Goal: Information Seeking & Learning: Learn about a topic

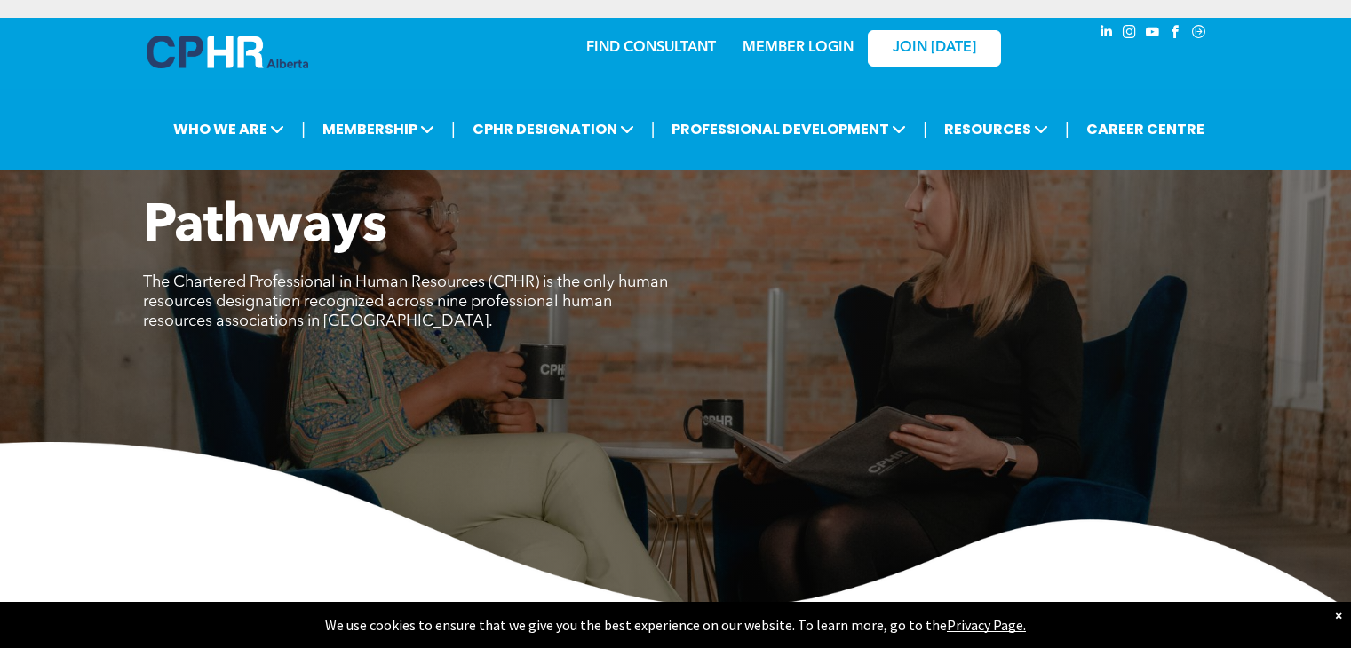
scroll to position [2703, 0]
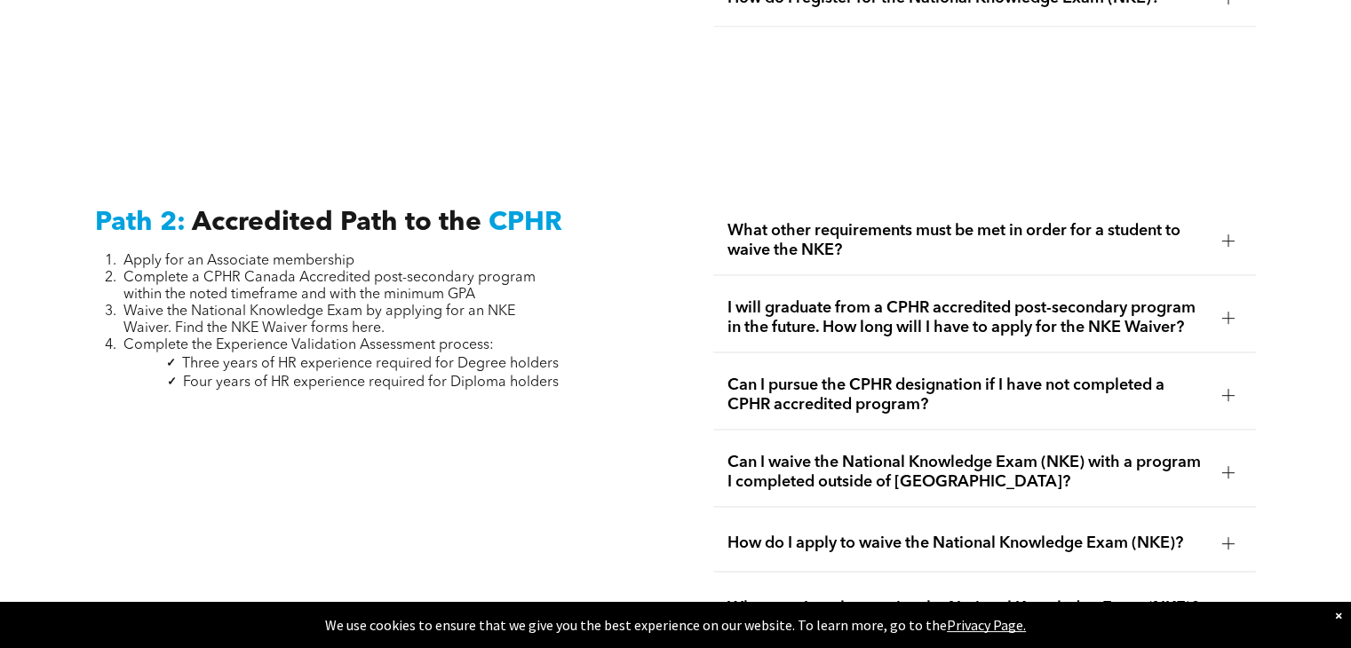
click at [828, 221] on span "What other requirements must be met in order for a student to waive the NKE?" at bounding box center [966, 240] width 479 height 39
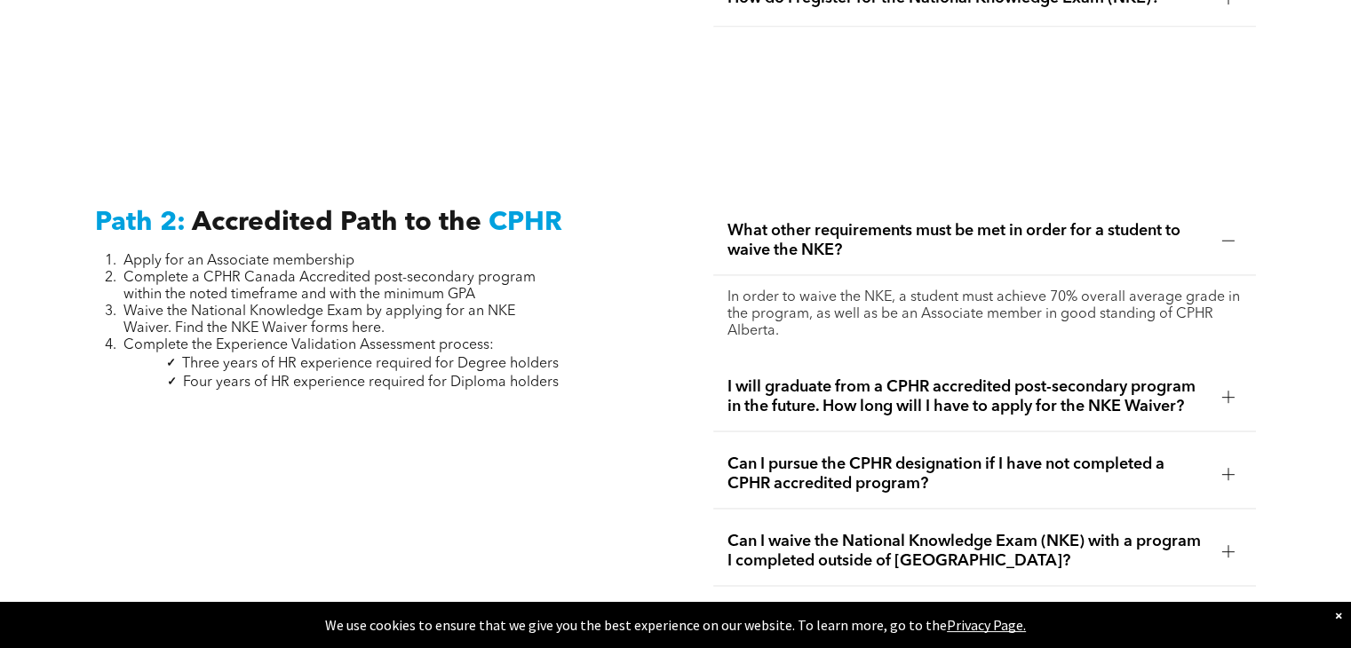
click at [828, 221] on span "What other requirements must be met in order for a student to waive the NKE?" at bounding box center [966, 240] width 479 height 39
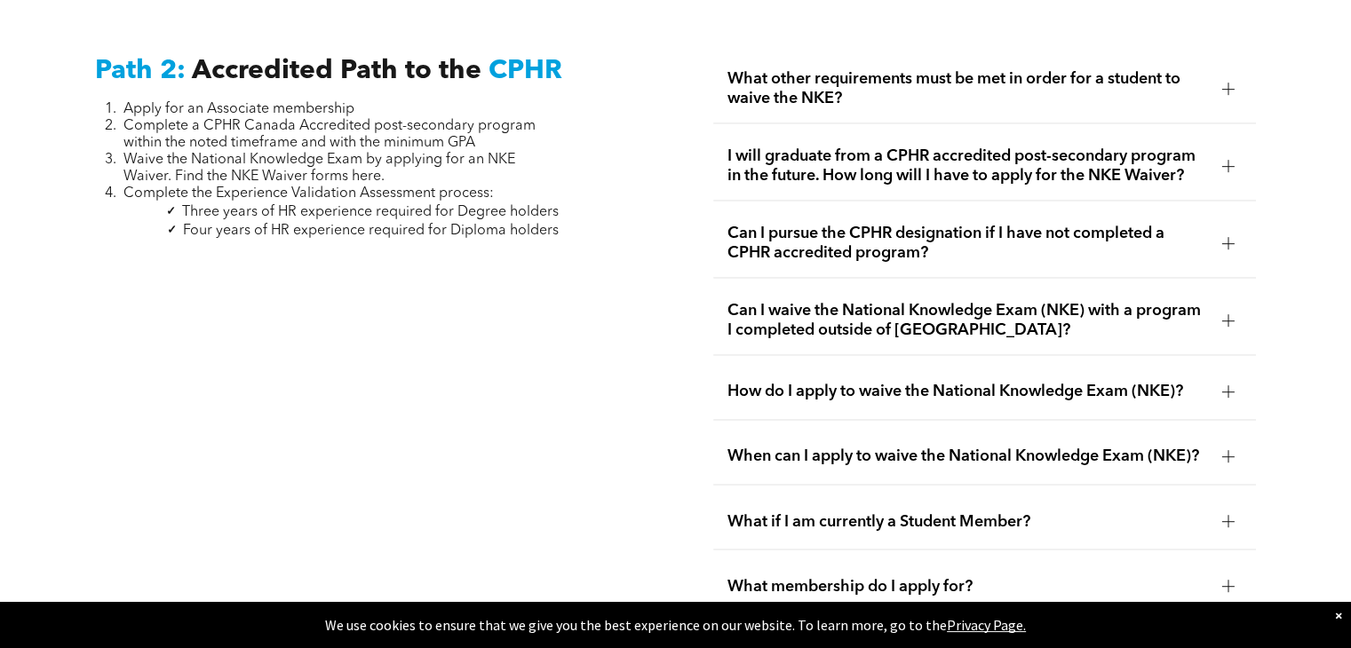
scroll to position [2856, 0]
click at [789, 227] on span "Can I pursue the CPHR designation if I have not completed a CPHR accredited pro…" at bounding box center [966, 242] width 479 height 39
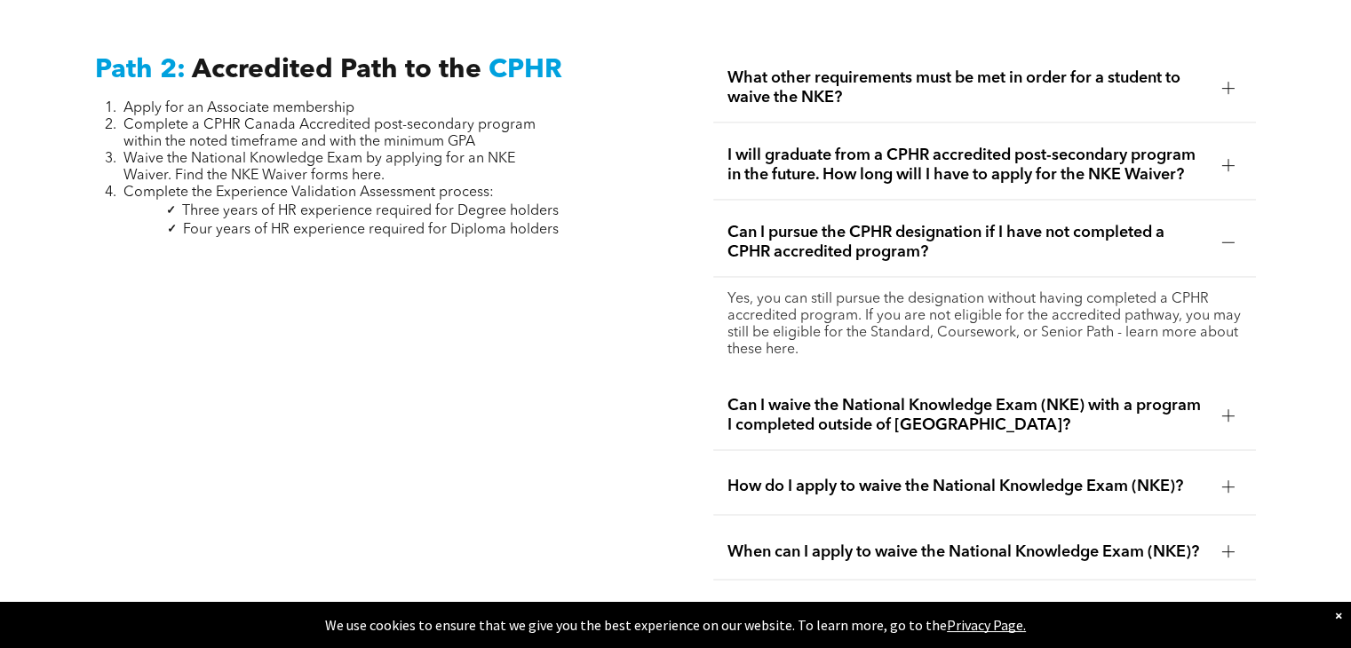
click at [761, 329] on p "Yes, you can still pursue the designation without having completed a CPHR accre…" at bounding box center [983, 324] width 513 height 67
click at [775, 236] on span "Can I pursue the CPHR designation if I have not completed a CPHR accredited pro…" at bounding box center [966, 242] width 479 height 39
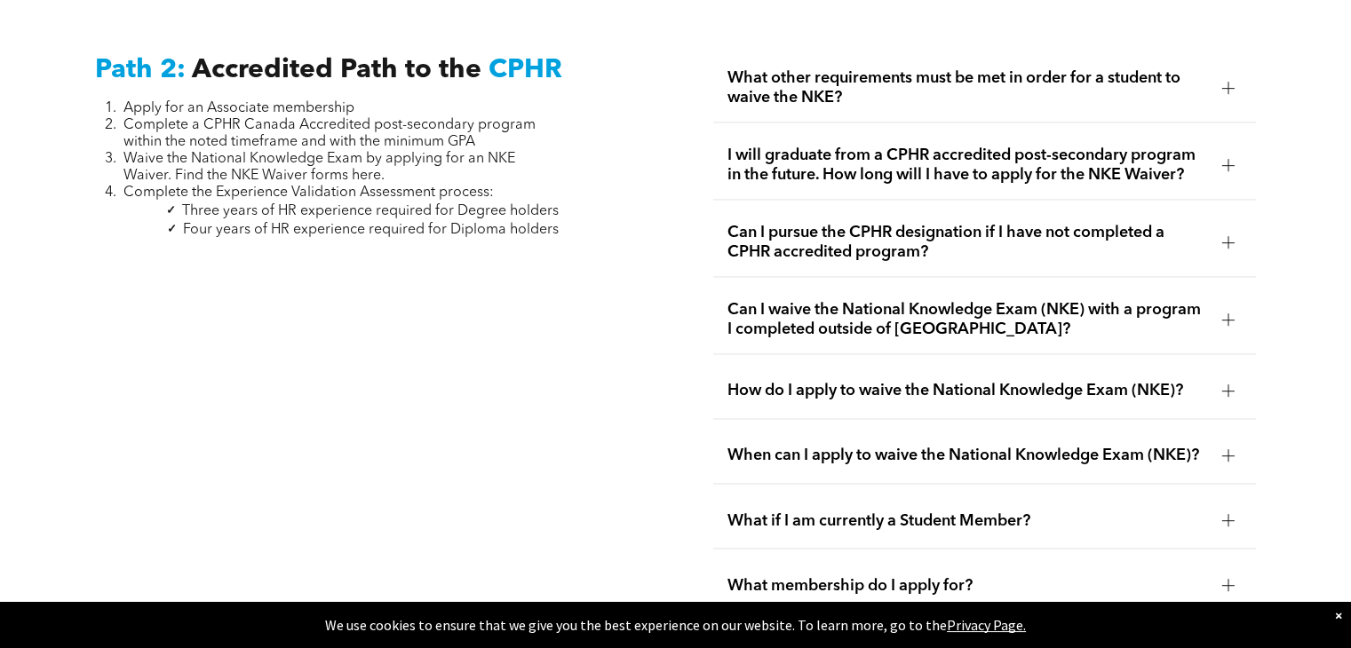
click at [775, 236] on span "Can I pursue the CPHR designation if I have not completed a CPHR accredited pro…" at bounding box center [966, 242] width 479 height 39
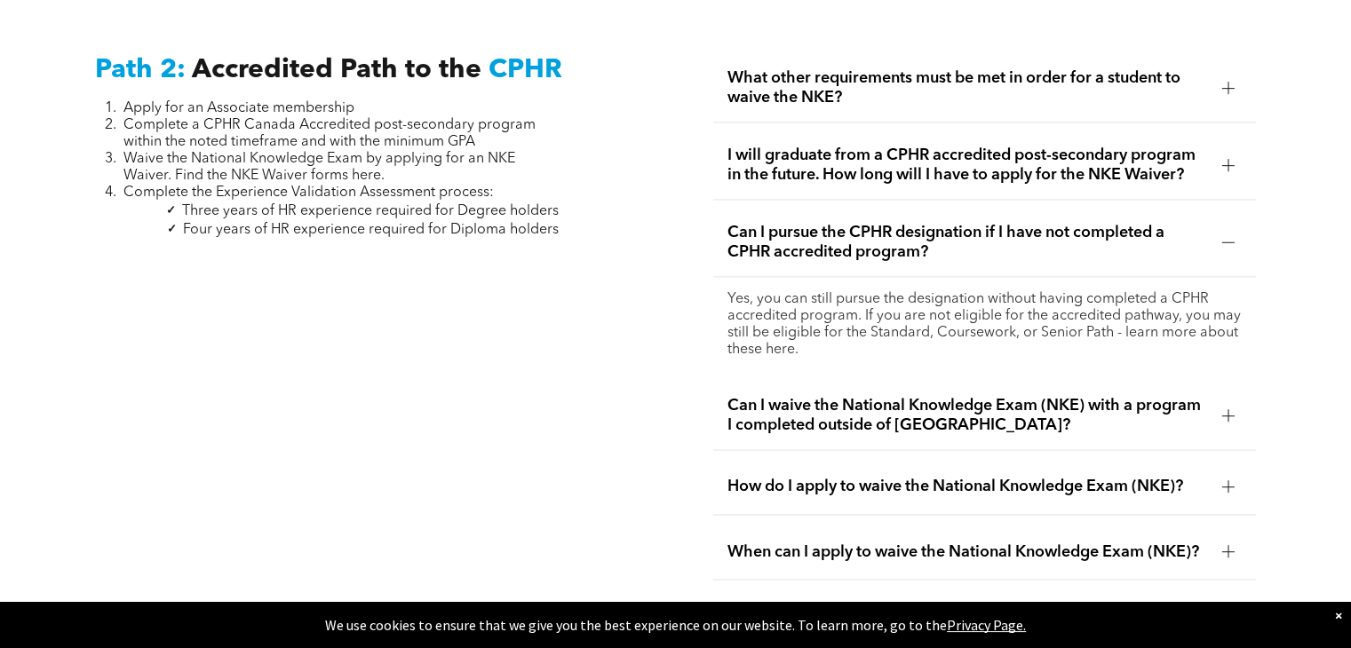
click at [757, 400] on span "Can I waive the National Knowledge Exam (NKE) with a program I completed outsid…" at bounding box center [966, 415] width 479 height 39
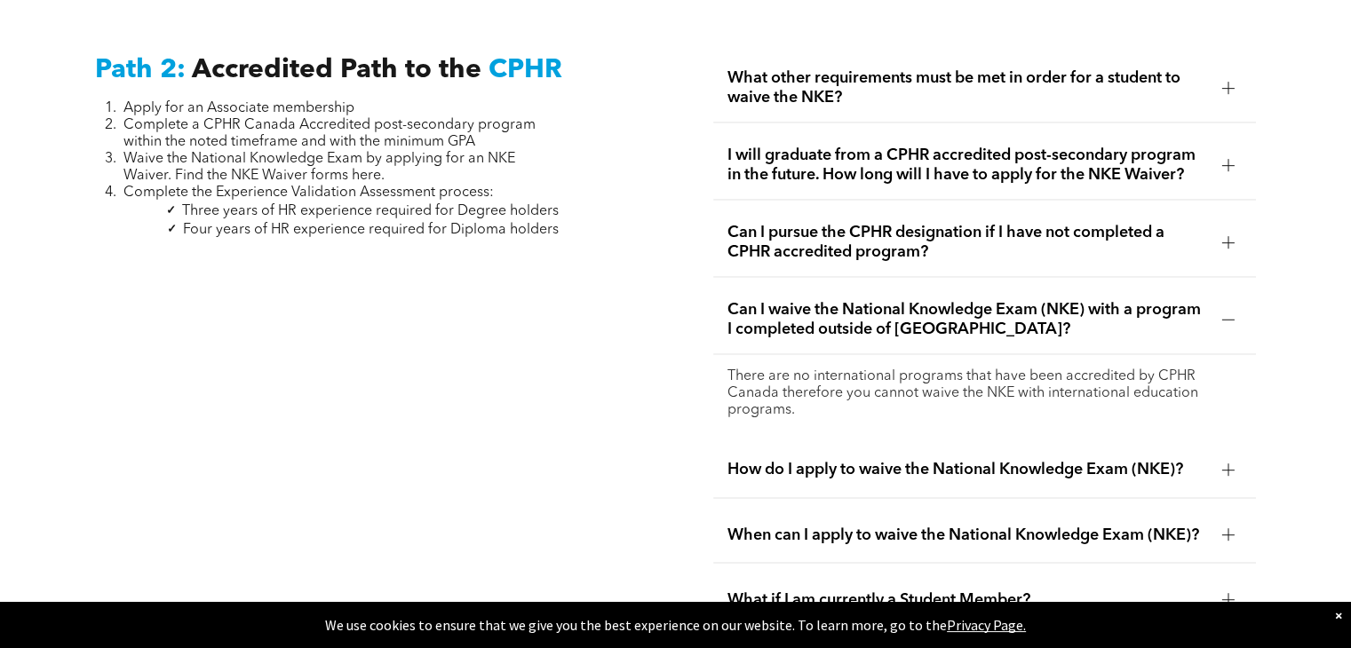
click at [783, 300] on span "Can I waive the National Knowledge Exam (NKE) with a program I completed outsid…" at bounding box center [966, 319] width 479 height 39
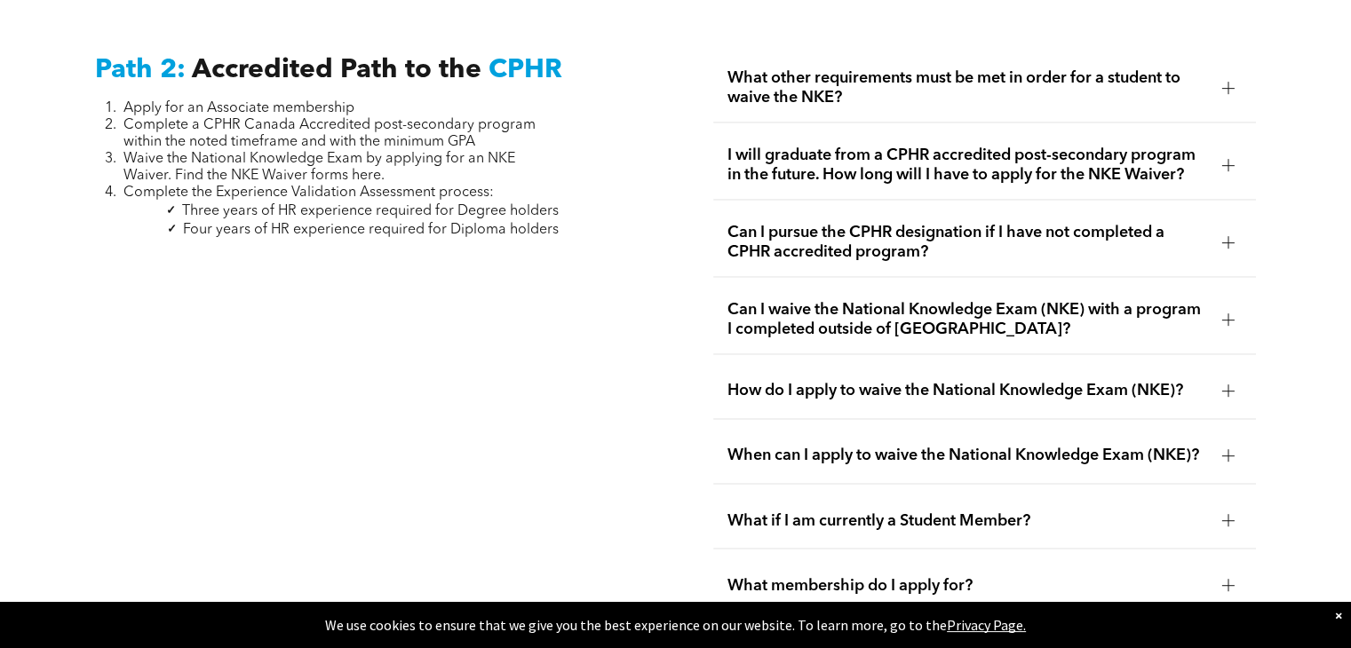
click at [777, 381] on span "How do I apply to waive the National Knowledge Exam (NKE)?" at bounding box center [966, 391] width 479 height 20
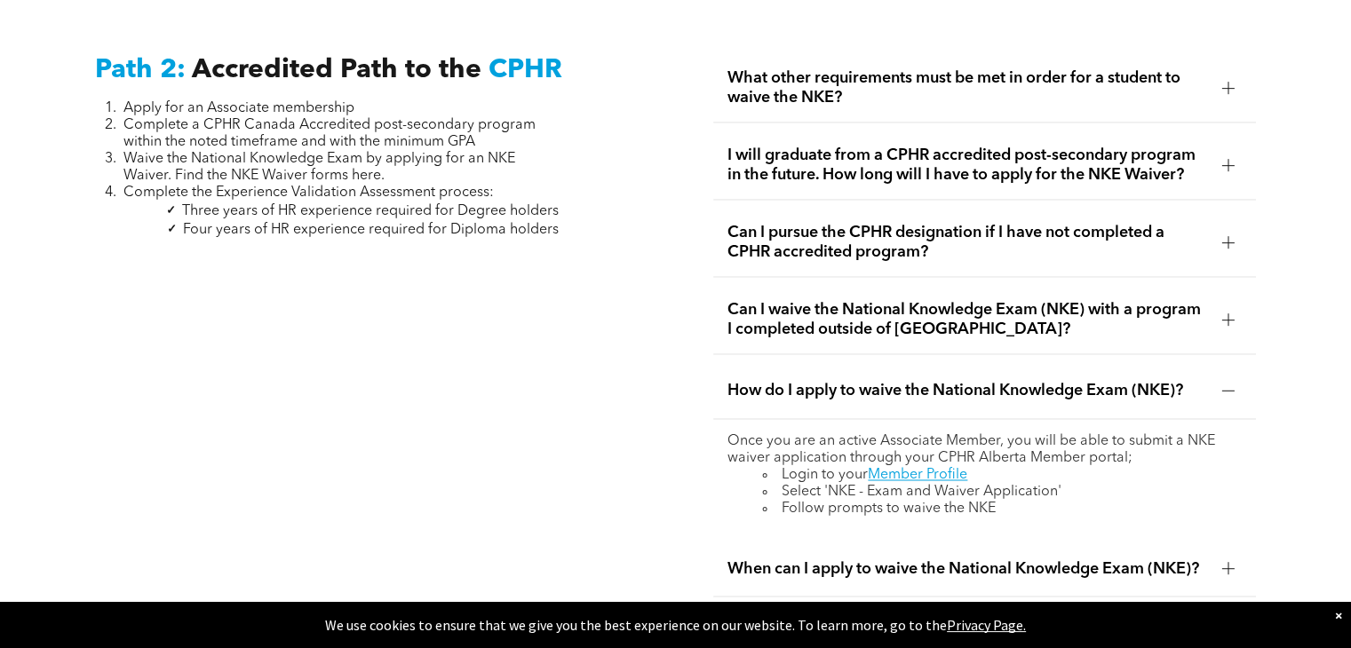
click at [777, 381] on span "How do I apply to waive the National Knowledge Exam (NKE)?" at bounding box center [966, 391] width 479 height 20
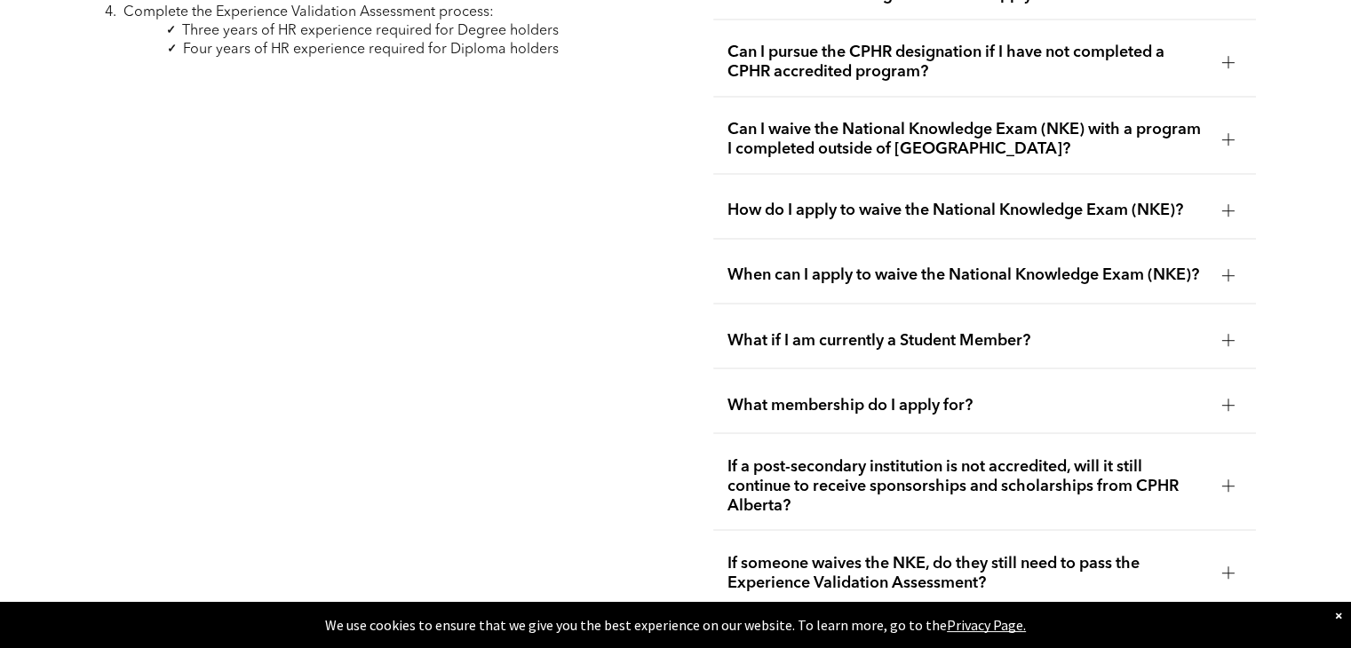
scroll to position [3076, 0]
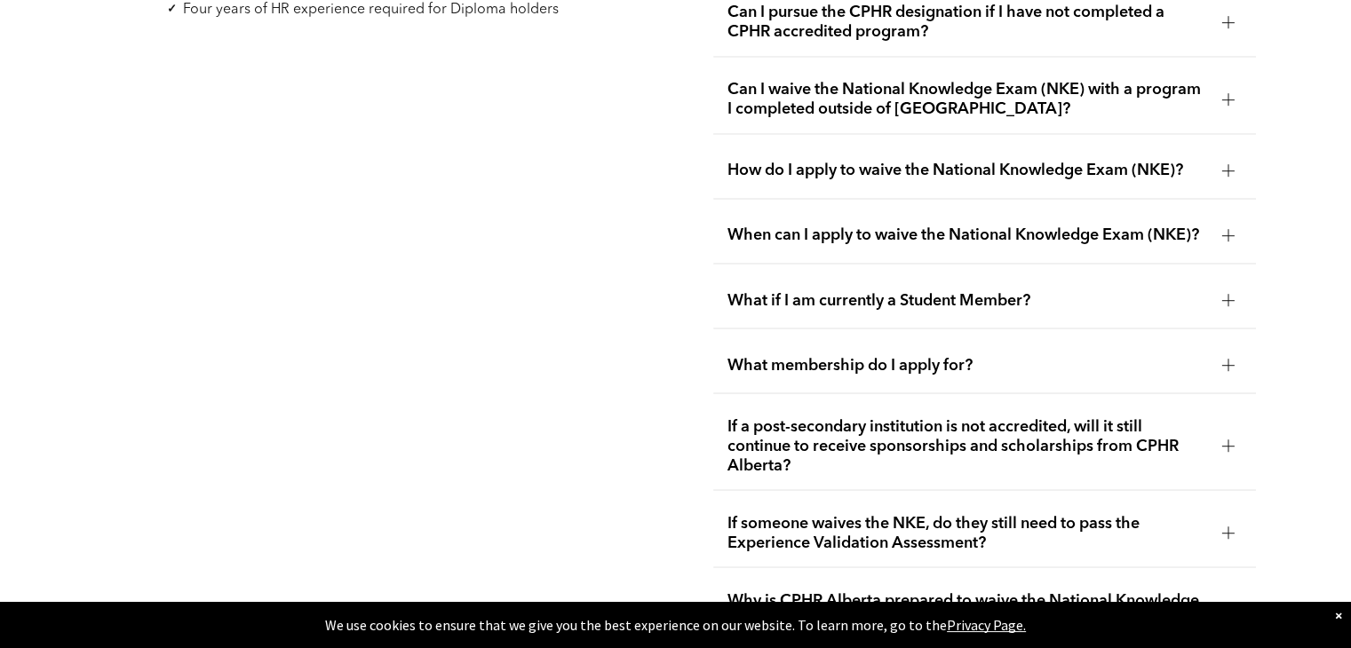
click at [781, 306] on div "What if I am currently a Student Member?" at bounding box center [984, 301] width 542 height 56
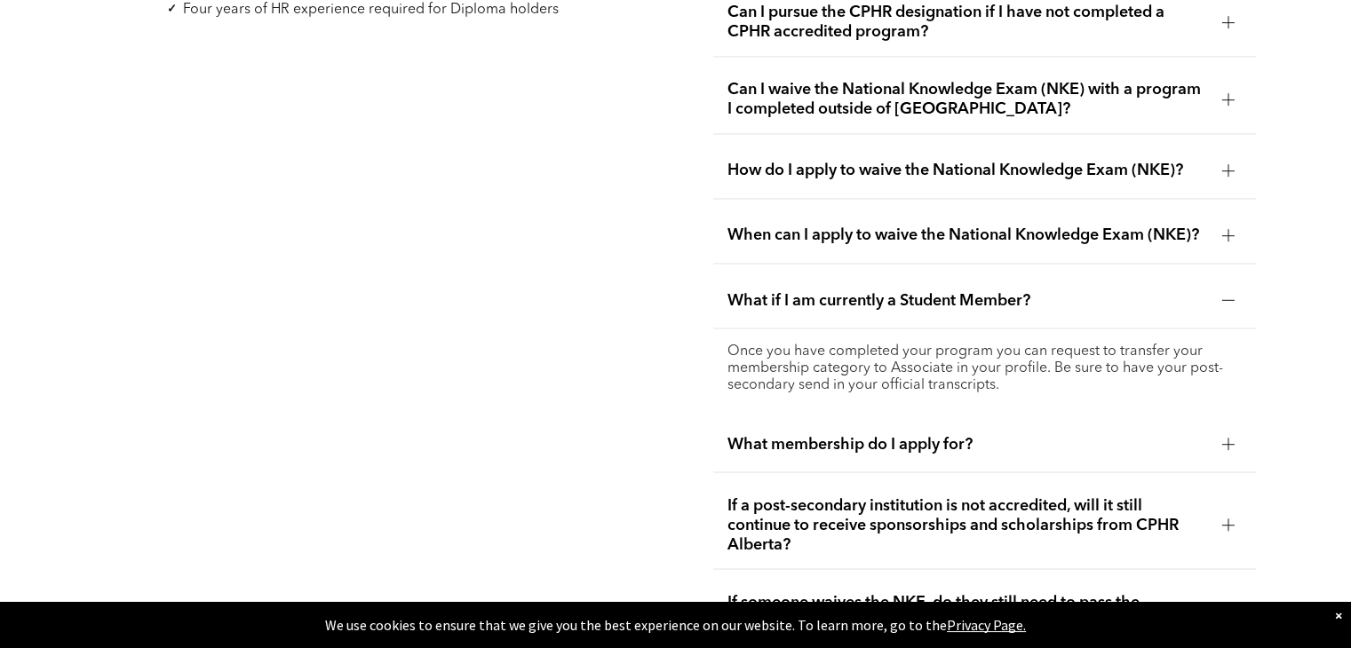
click at [777, 302] on div "What if I am currently a Student Member?" at bounding box center [984, 301] width 542 height 56
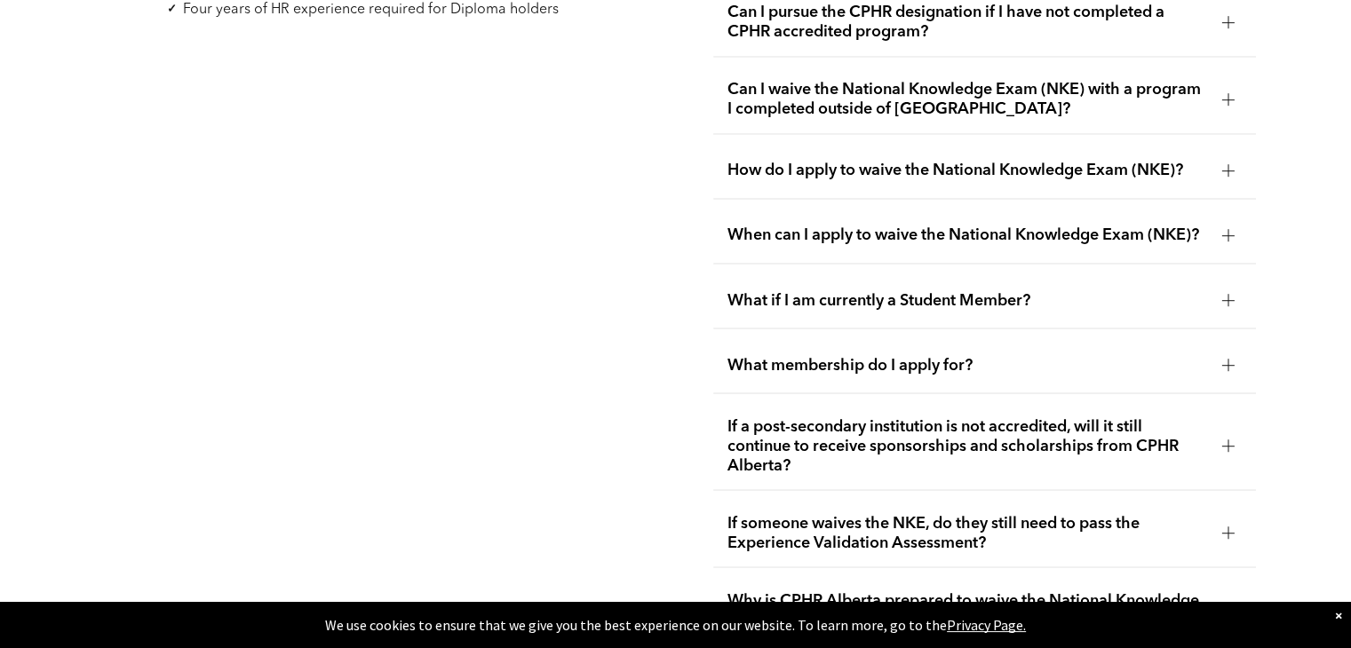
click at [771, 355] on span "What membership do I apply for?" at bounding box center [966, 365] width 479 height 20
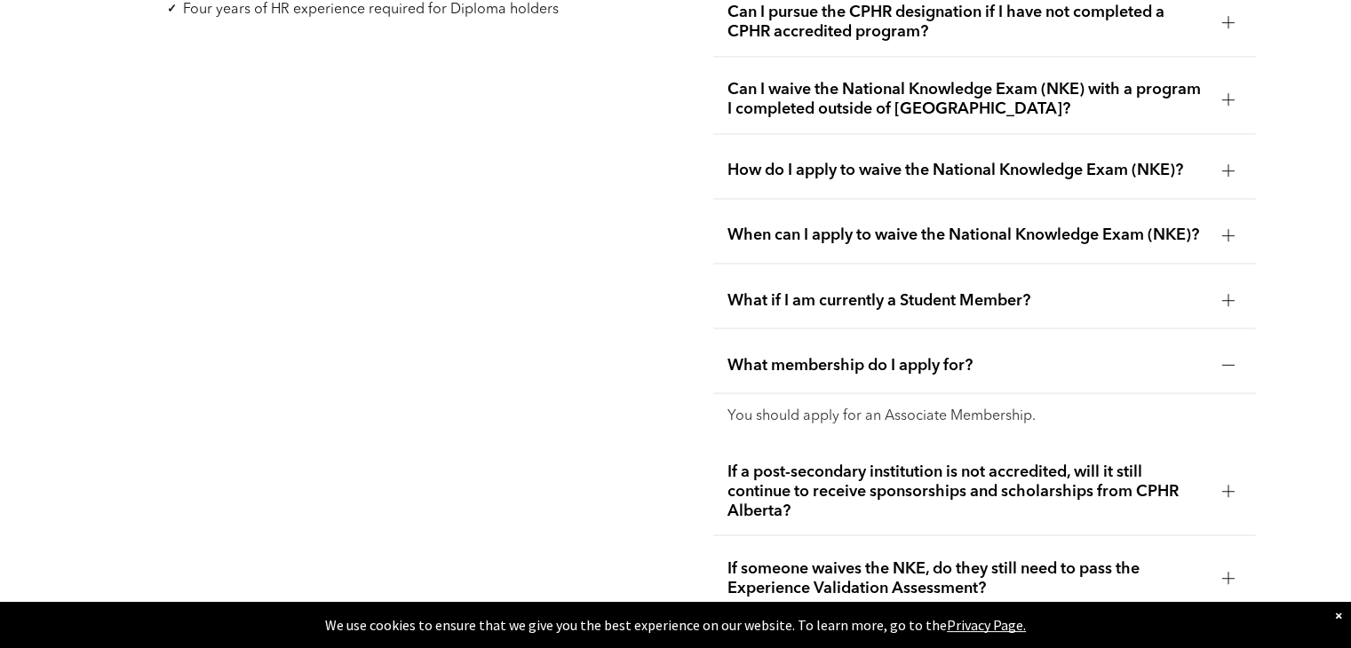
click at [771, 355] on span "What membership do I apply for?" at bounding box center [966, 365] width 479 height 20
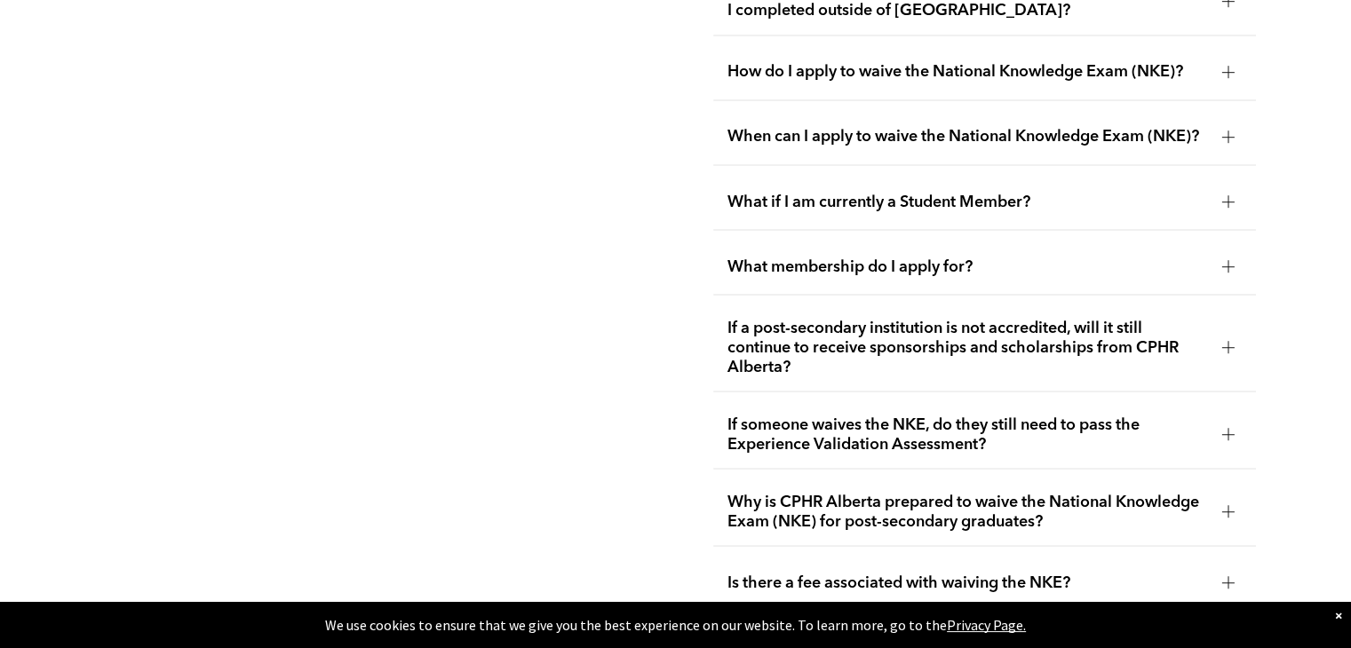
scroll to position [3175, 0]
click at [758, 347] on span "If a post-secondary institution is not accredited, will it still continue to re…" at bounding box center [966, 346] width 479 height 59
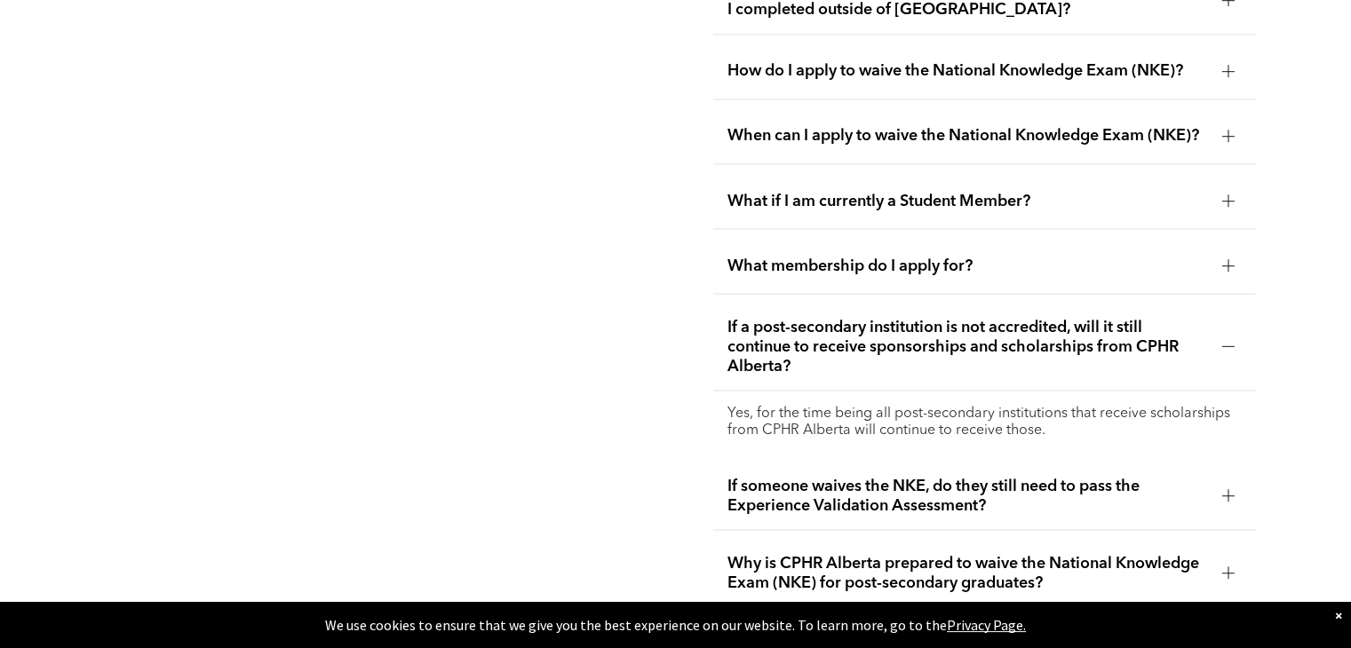
click at [758, 347] on span "If a post-secondary institution is not accredited, will it still continue to re…" at bounding box center [966, 346] width 479 height 59
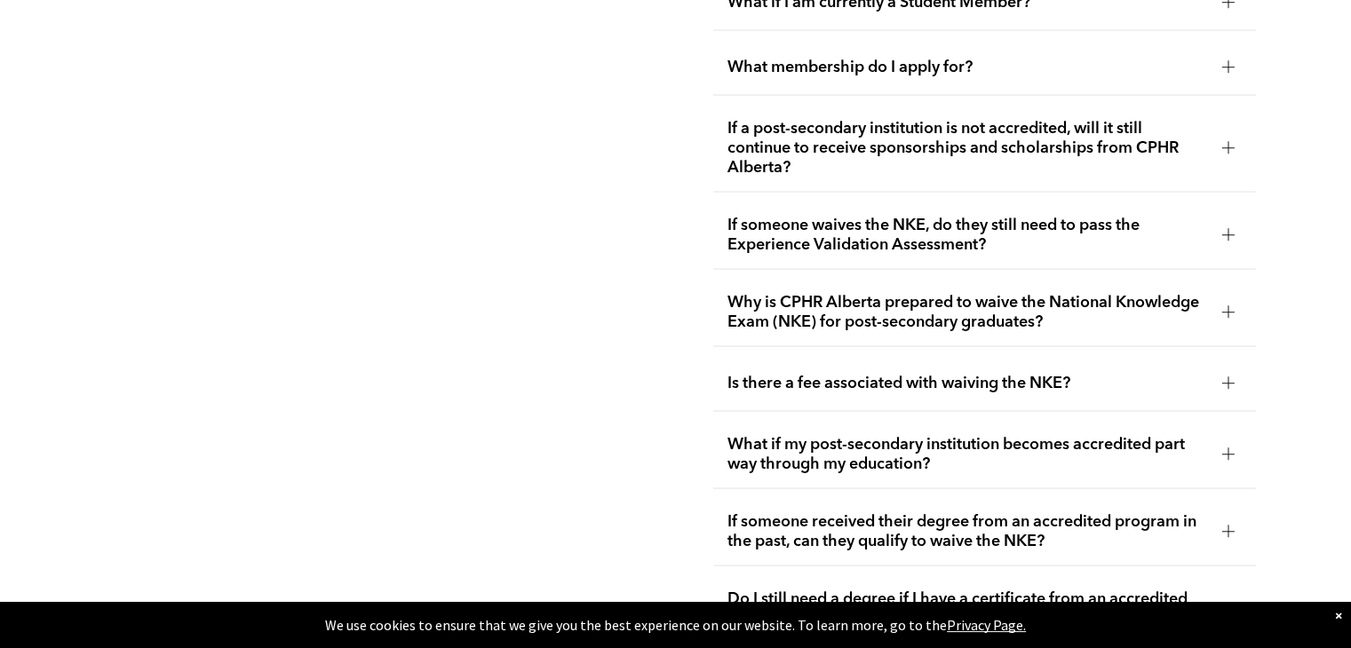
scroll to position [3380, 0]
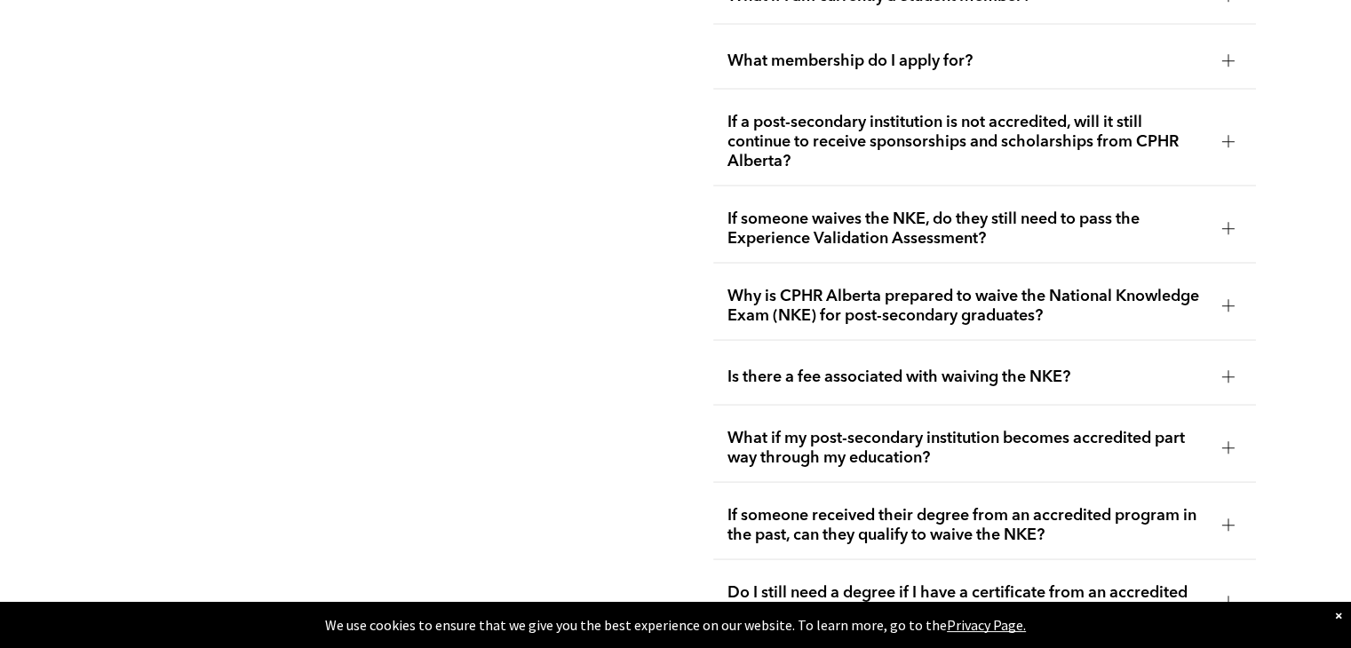
click at [841, 287] on span "Why is CPHR Alberta prepared to waive the National Knowledge Exam (NKE) for pos…" at bounding box center [966, 306] width 479 height 39
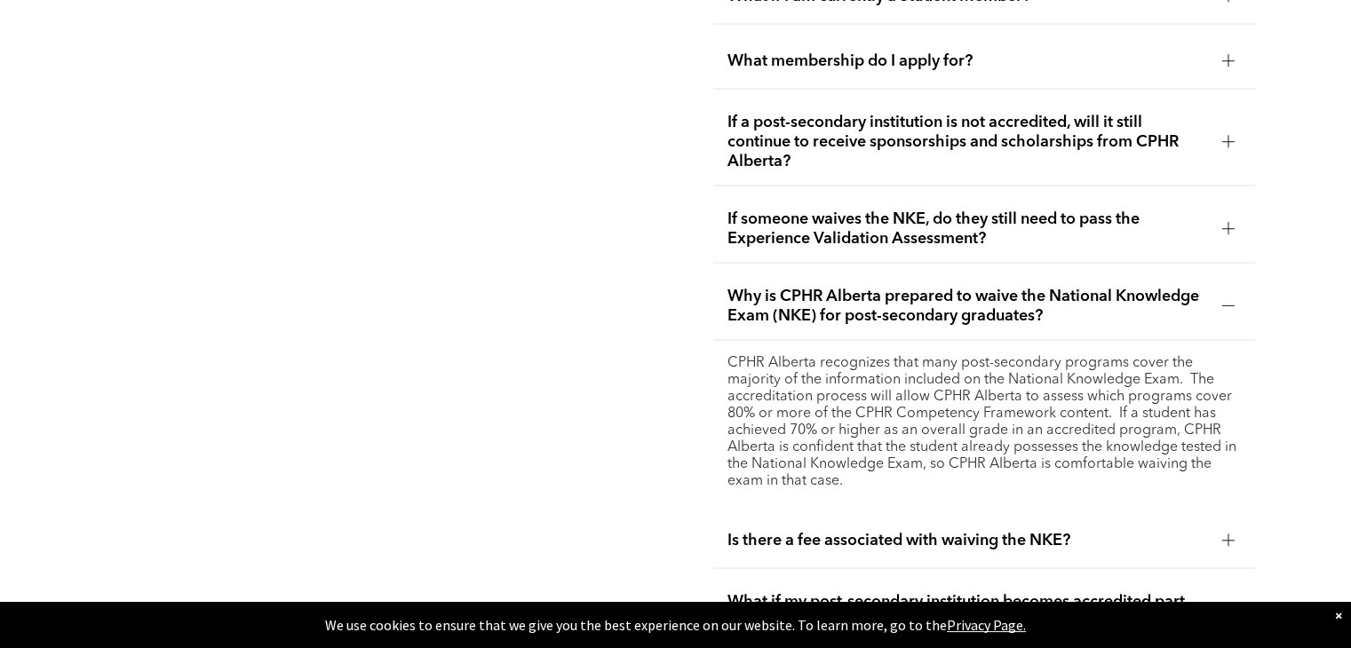
click at [841, 287] on span "Why is CPHR Alberta prepared to waive the National Knowledge Exam (NKE) for pos…" at bounding box center [966, 306] width 479 height 39
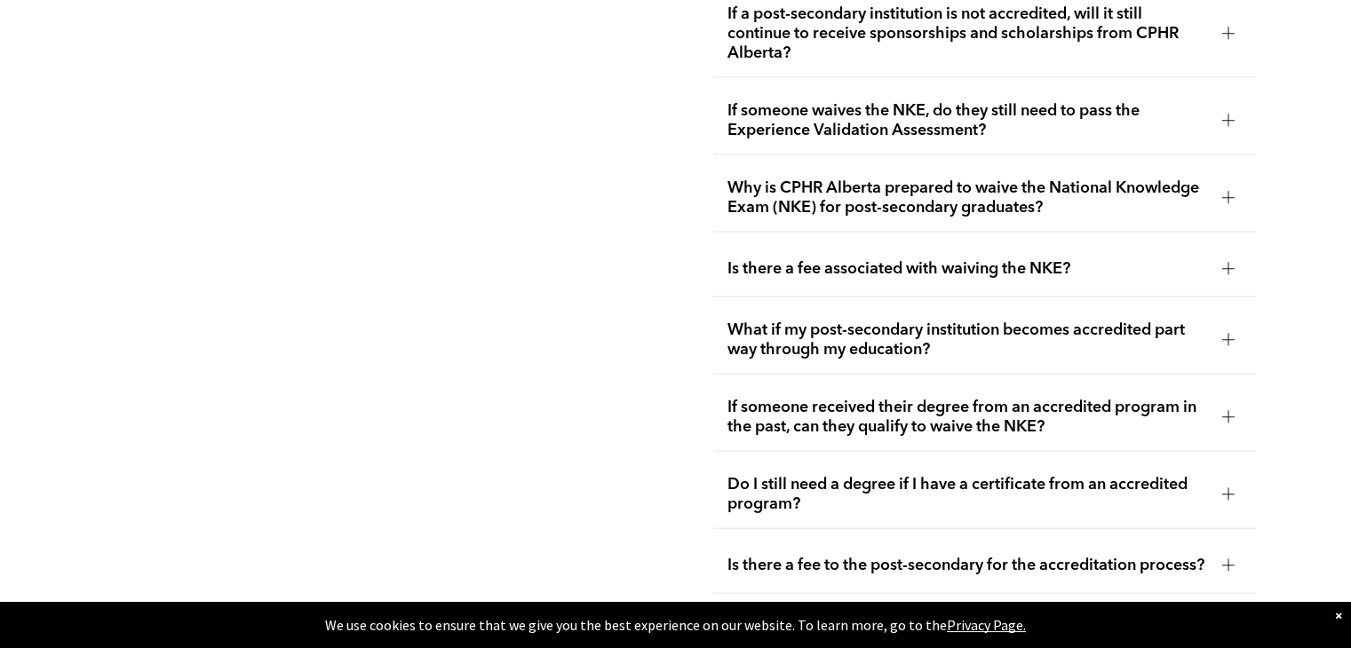
scroll to position [3490, 0]
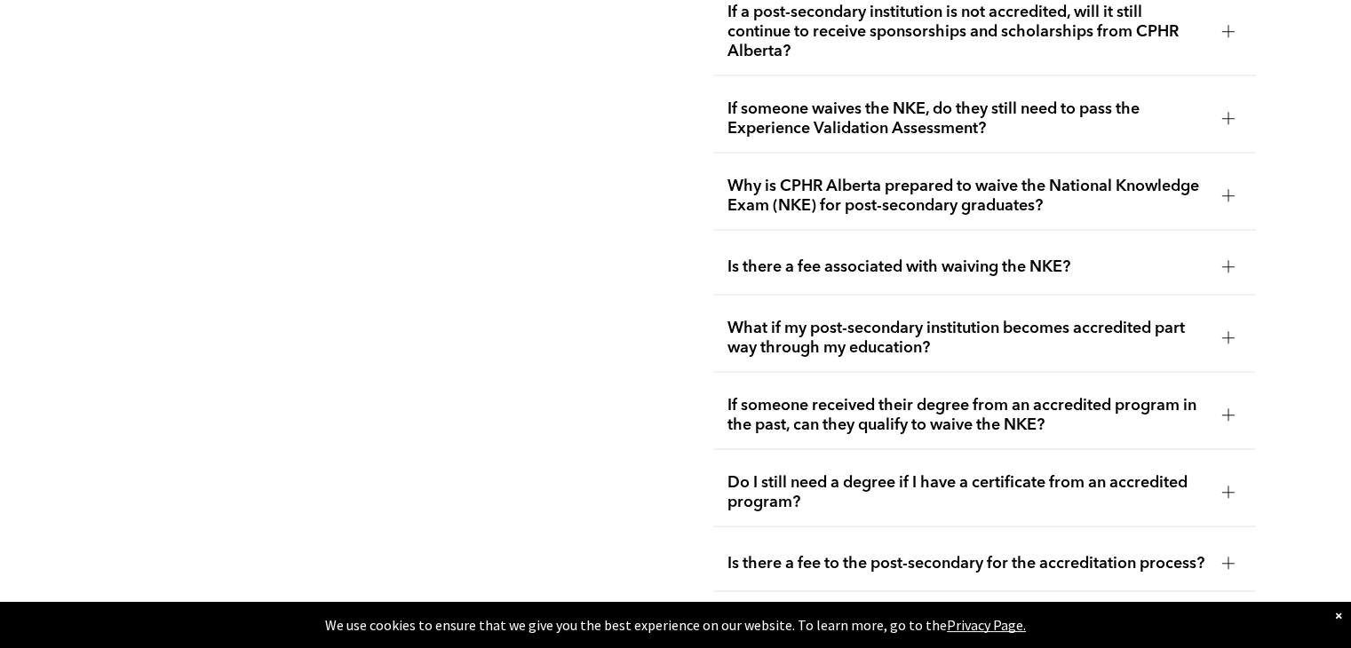
click at [842, 258] on span "Is there a fee associated with waiving the NKE?" at bounding box center [966, 268] width 479 height 20
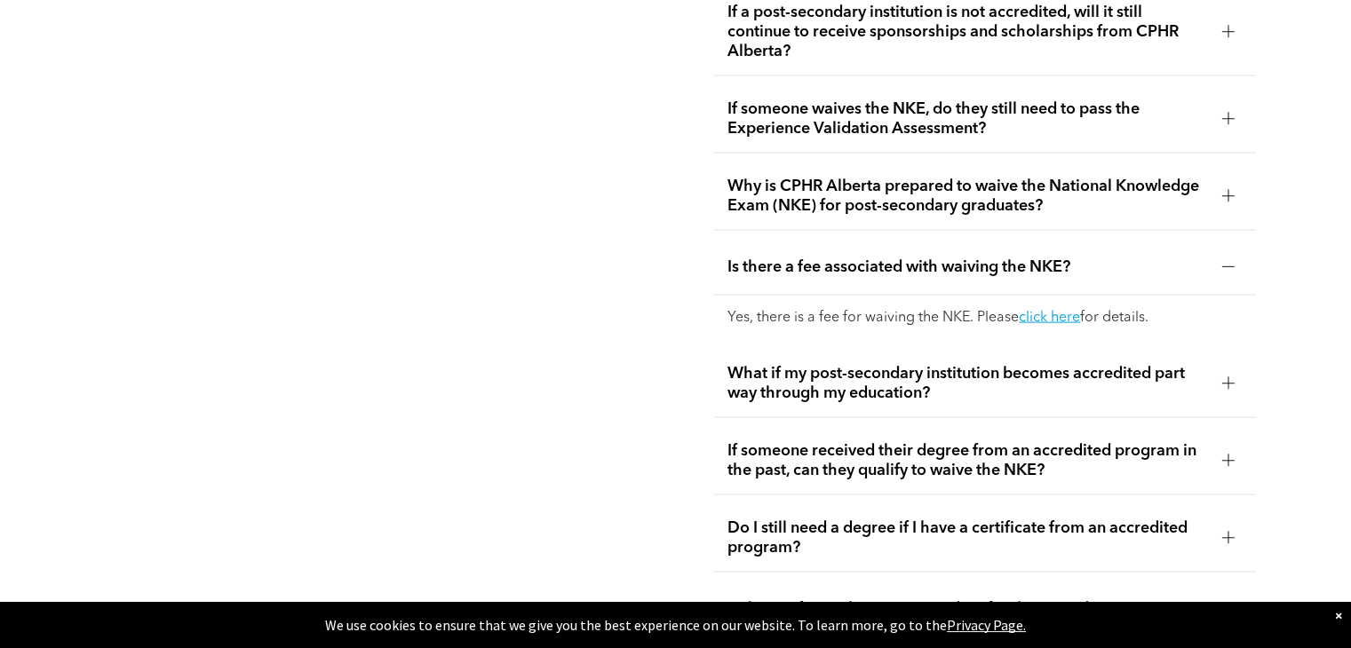
click at [842, 258] on span "Is there a fee associated with waiving the NKE?" at bounding box center [966, 268] width 479 height 20
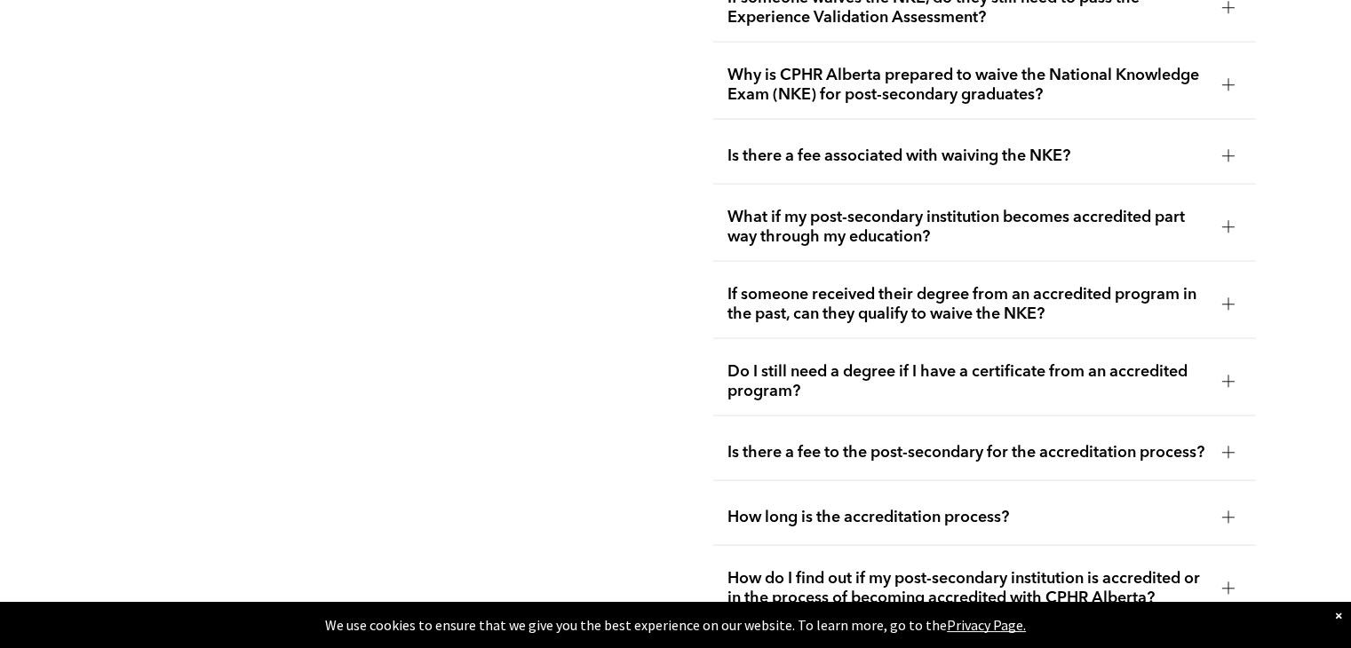
scroll to position [3611, 0]
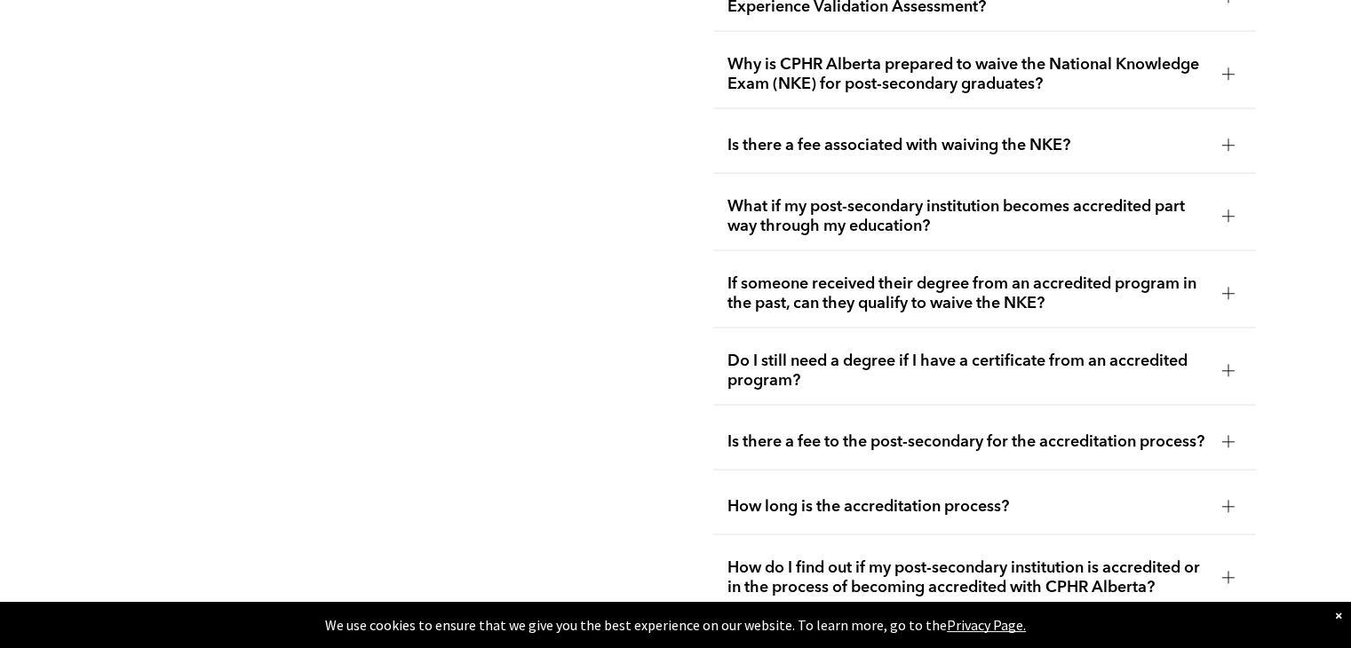
click at [813, 297] on span "If someone received their degree from an accredited program in the past, can th…" at bounding box center [966, 293] width 479 height 39
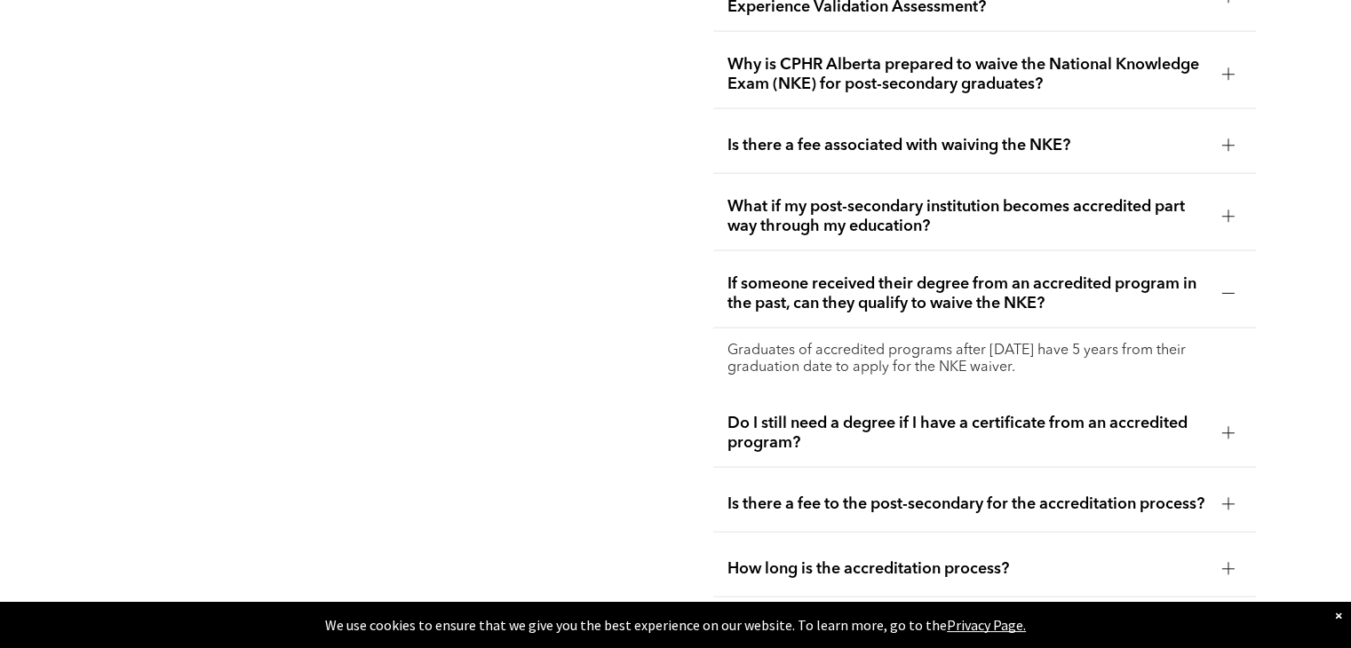
click at [811, 290] on span "If someone received their degree from an accredited program in the past, can th…" at bounding box center [966, 293] width 479 height 39
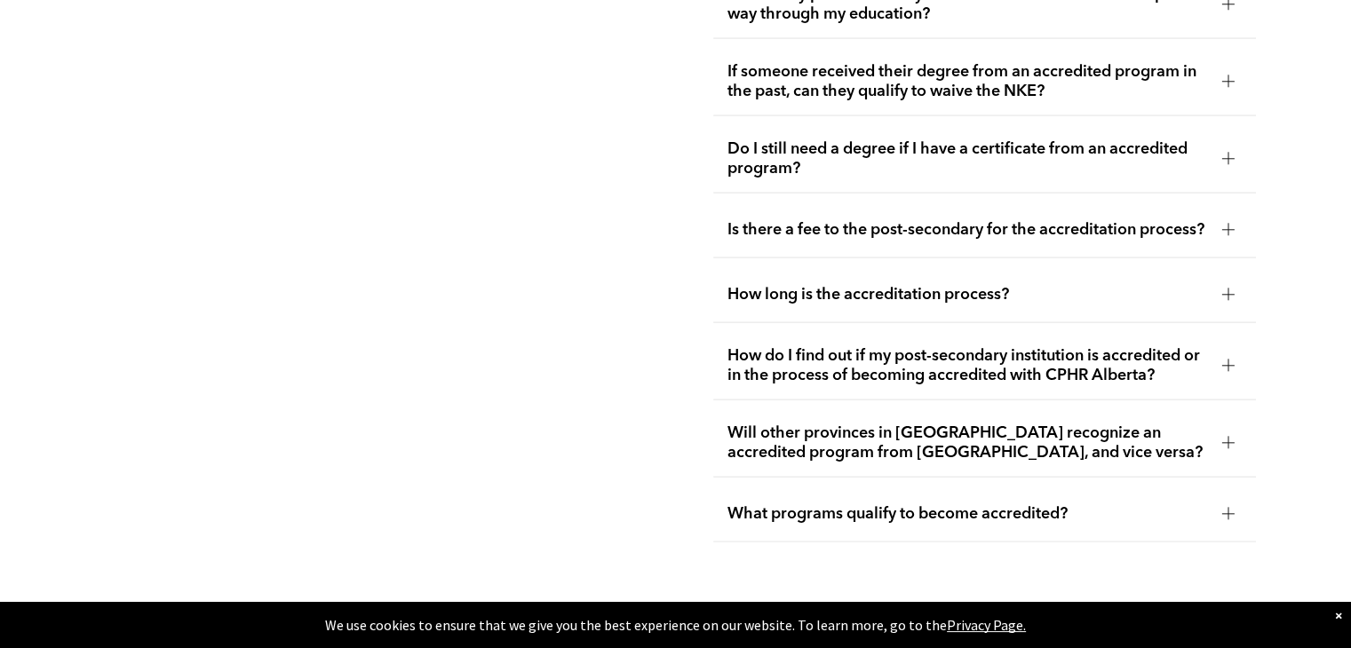
scroll to position [3824, 0]
click at [767, 221] on span "Is there a fee to the post-secondary for the accreditation process?" at bounding box center [966, 229] width 479 height 20
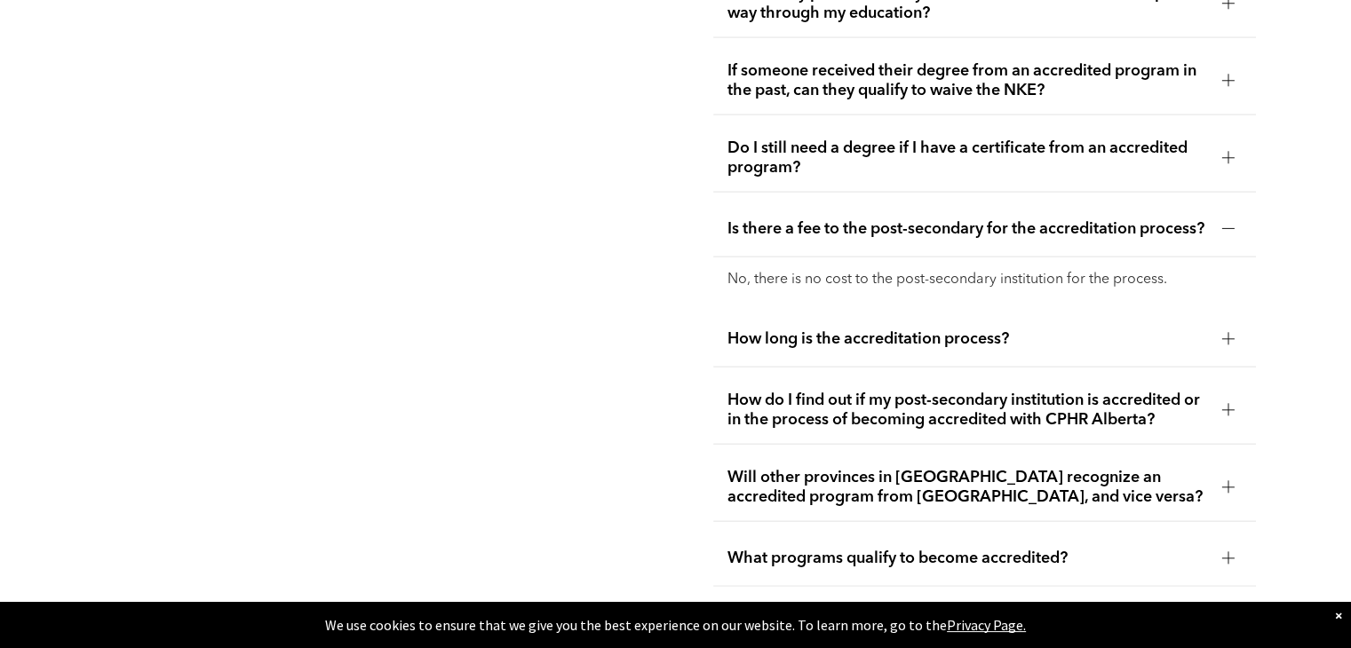
click at [767, 221] on span "Is there a fee to the post-secondary for the accreditation process?" at bounding box center [966, 229] width 479 height 20
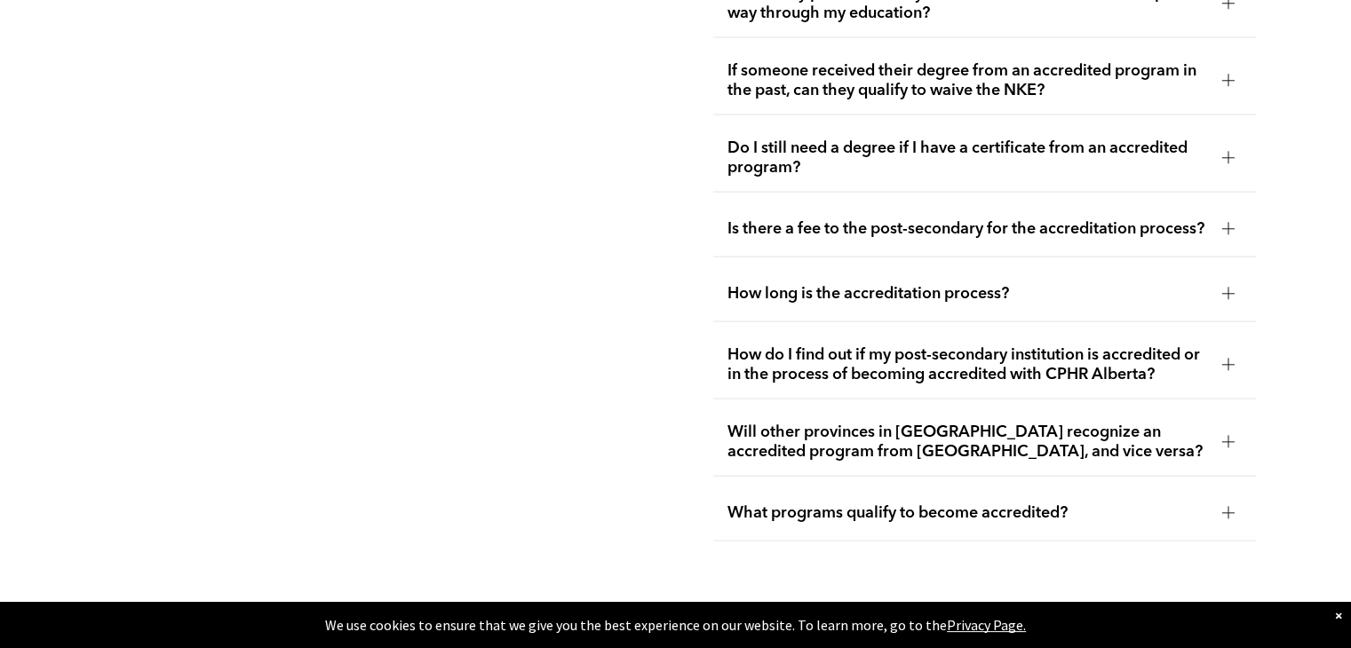
click at [762, 288] on span "How long is the accreditation process?" at bounding box center [966, 294] width 479 height 20
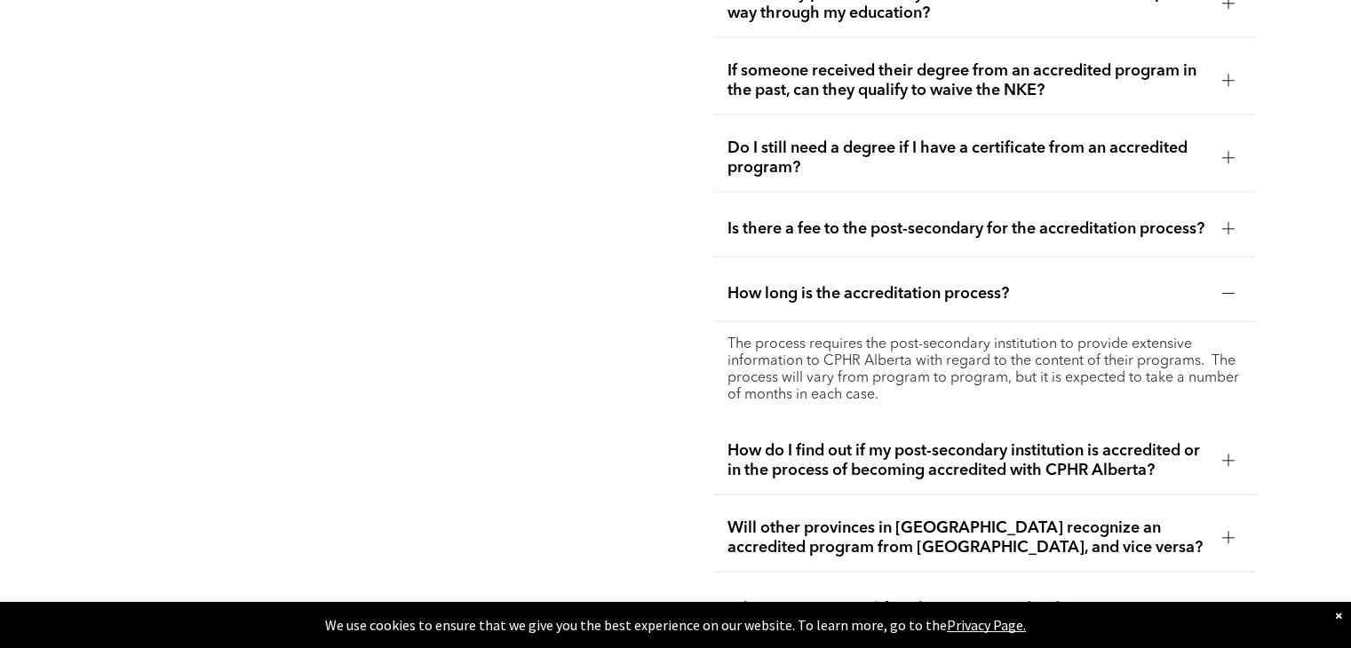
click at [762, 288] on span "How long is the accreditation process?" at bounding box center [966, 294] width 479 height 20
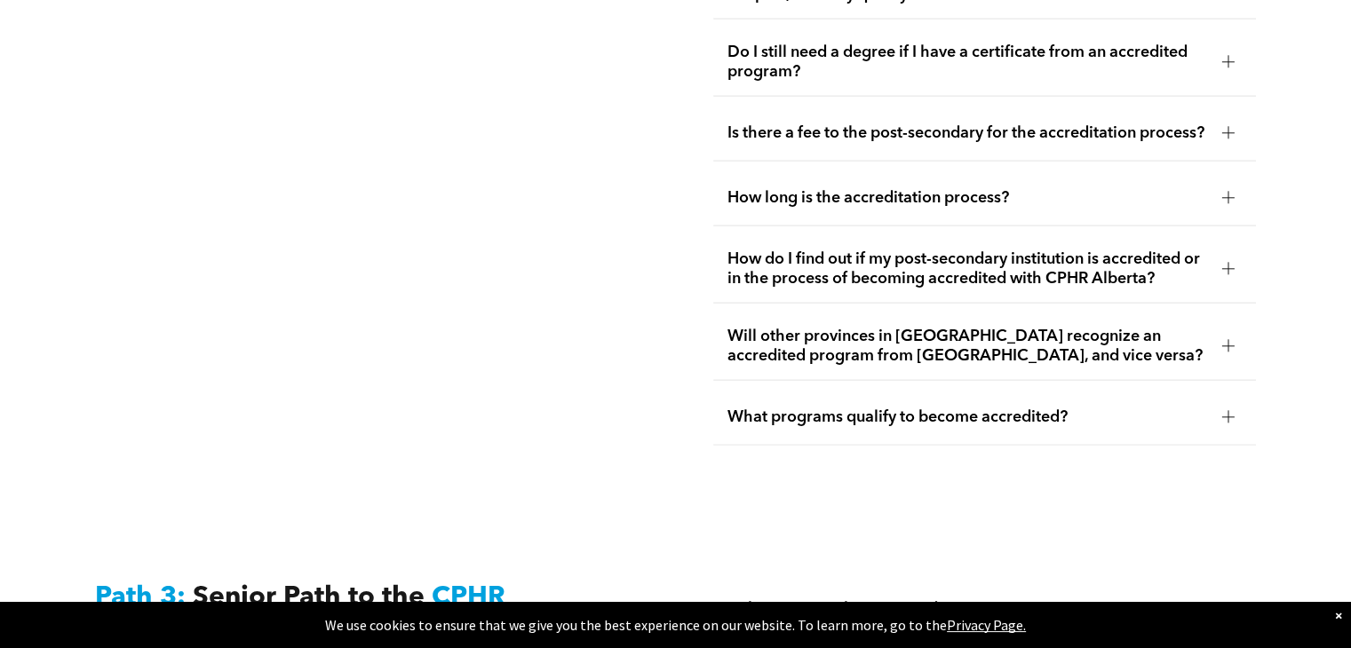
scroll to position [3921, 0]
click at [761, 273] on span "How do I find out if my post-secondary institution is accredited or in the proc…" at bounding box center [966, 268] width 479 height 39
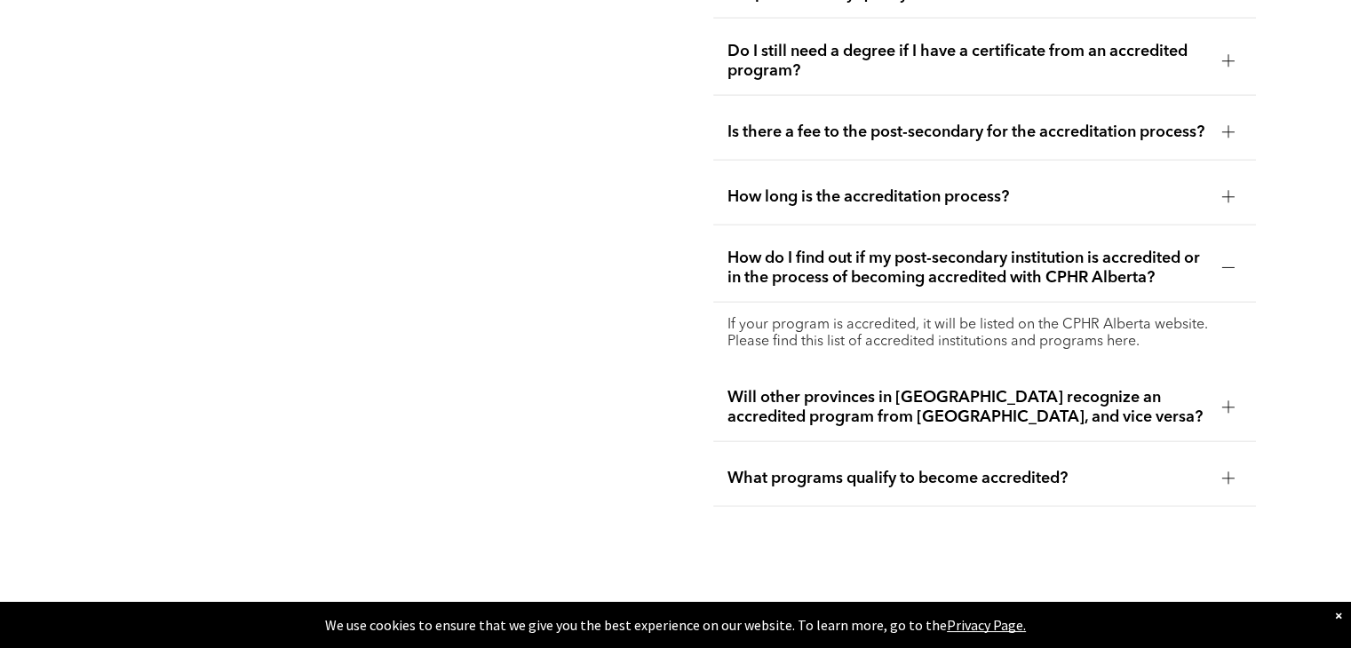
click at [761, 273] on span "How do I find out if my post-secondary institution is accredited or in the proc…" at bounding box center [966, 268] width 479 height 39
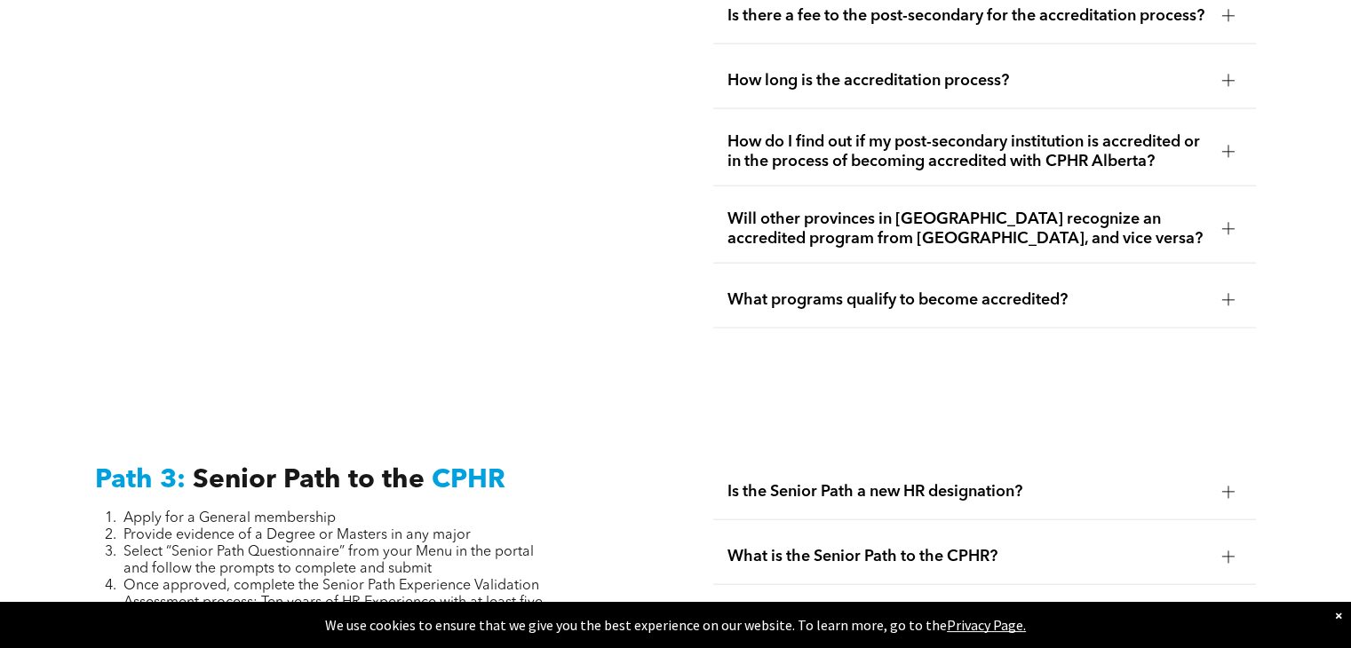
scroll to position [4038, 0]
click at [760, 299] on span "What programs qualify to become accredited?" at bounding box center [966, 299] width 479 height 20
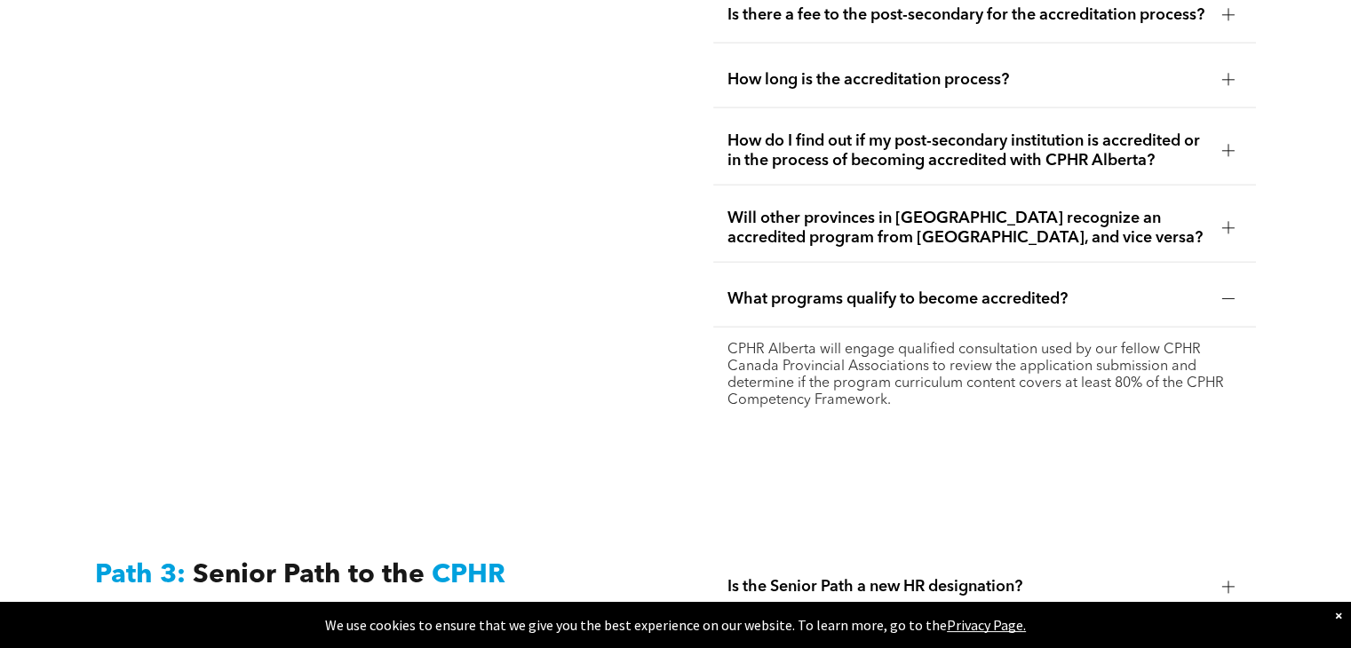
click at [760, 299] on span "What programs qualify to become accredited?" at bounding box center [966, 299] width 479 height 20
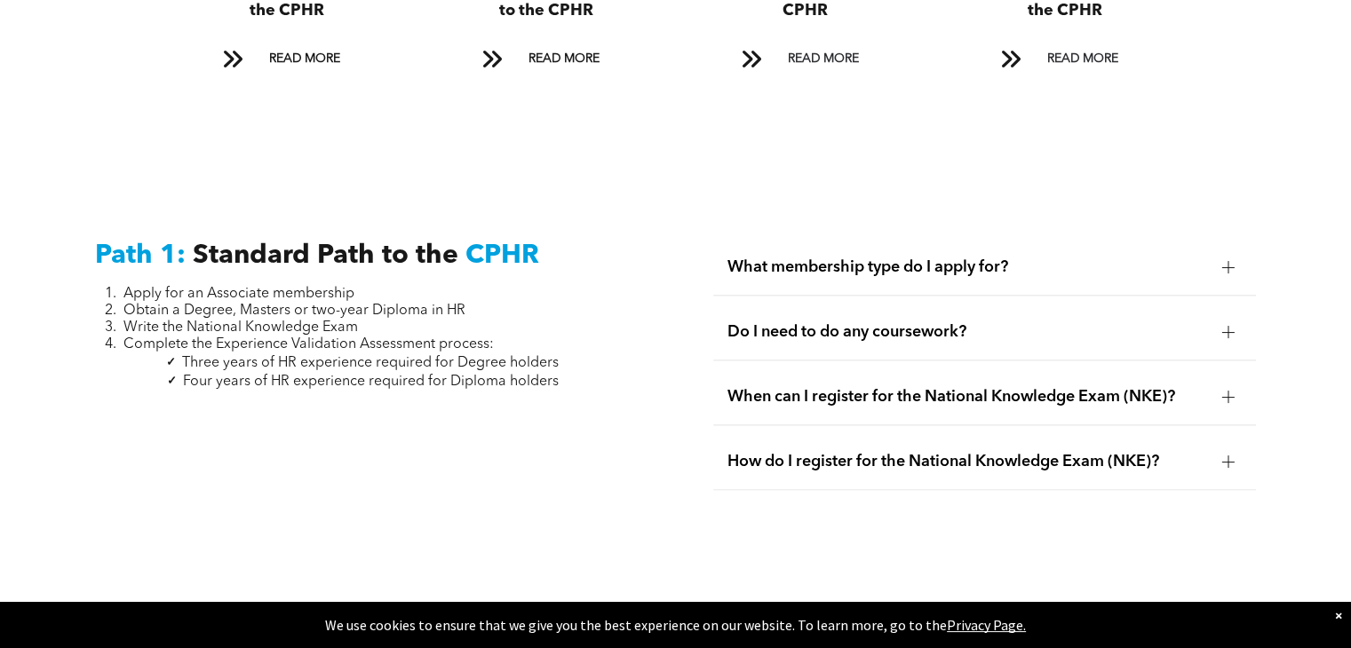
scroll to position [2238, 0]
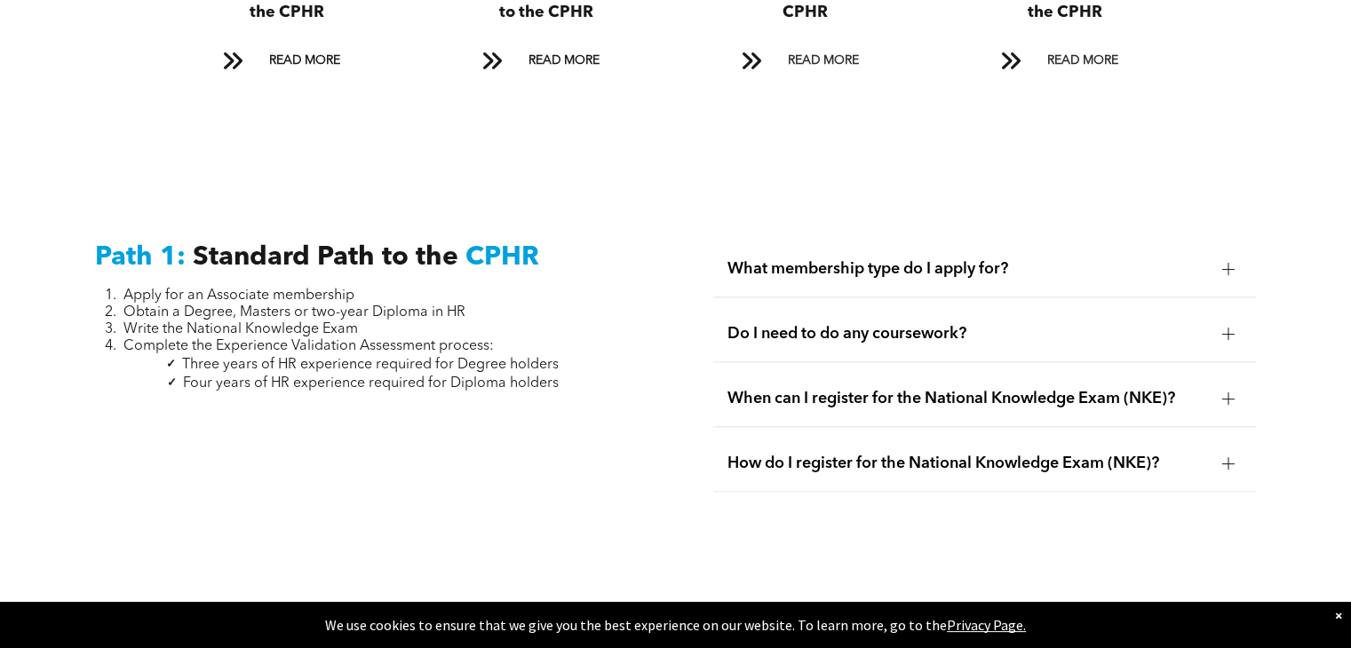
click at [739, 306] on div "Do I need to do any coursework?" at bounding box center [984, 334] width 542 height 56
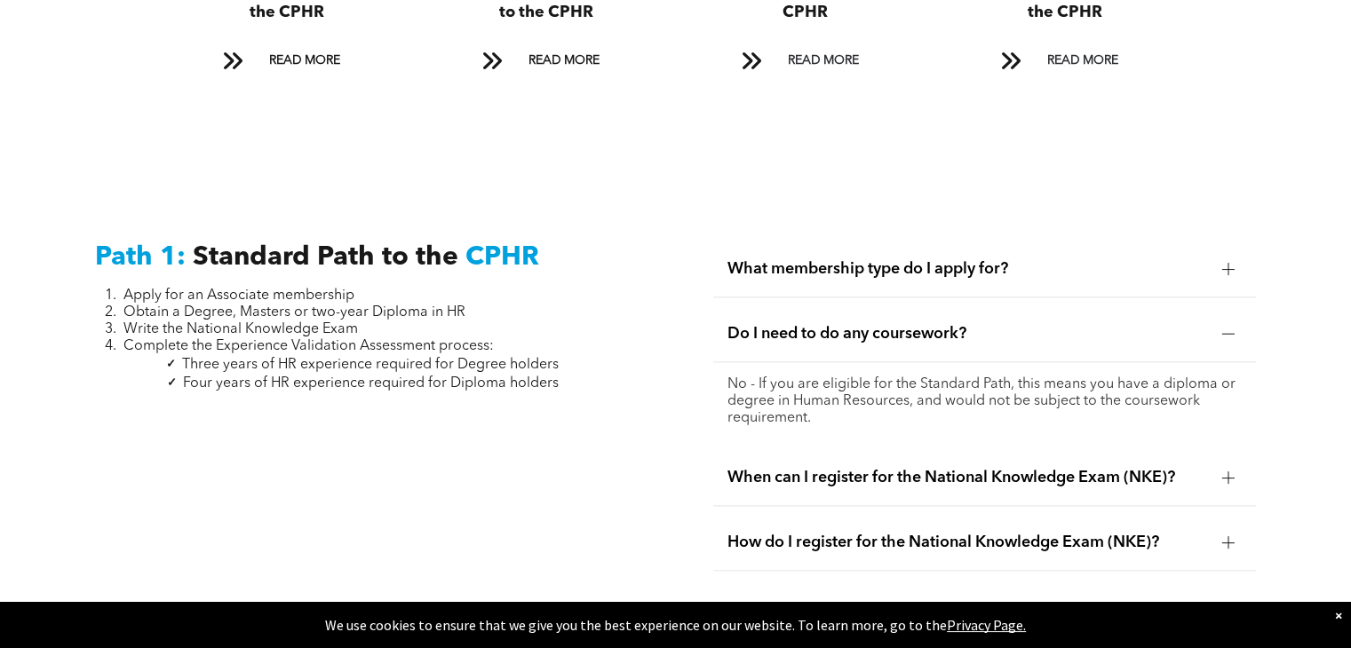
click at [757, 259] on span "What membership type do I apply for?" at bounding box center [966, 269] width 479 height 20
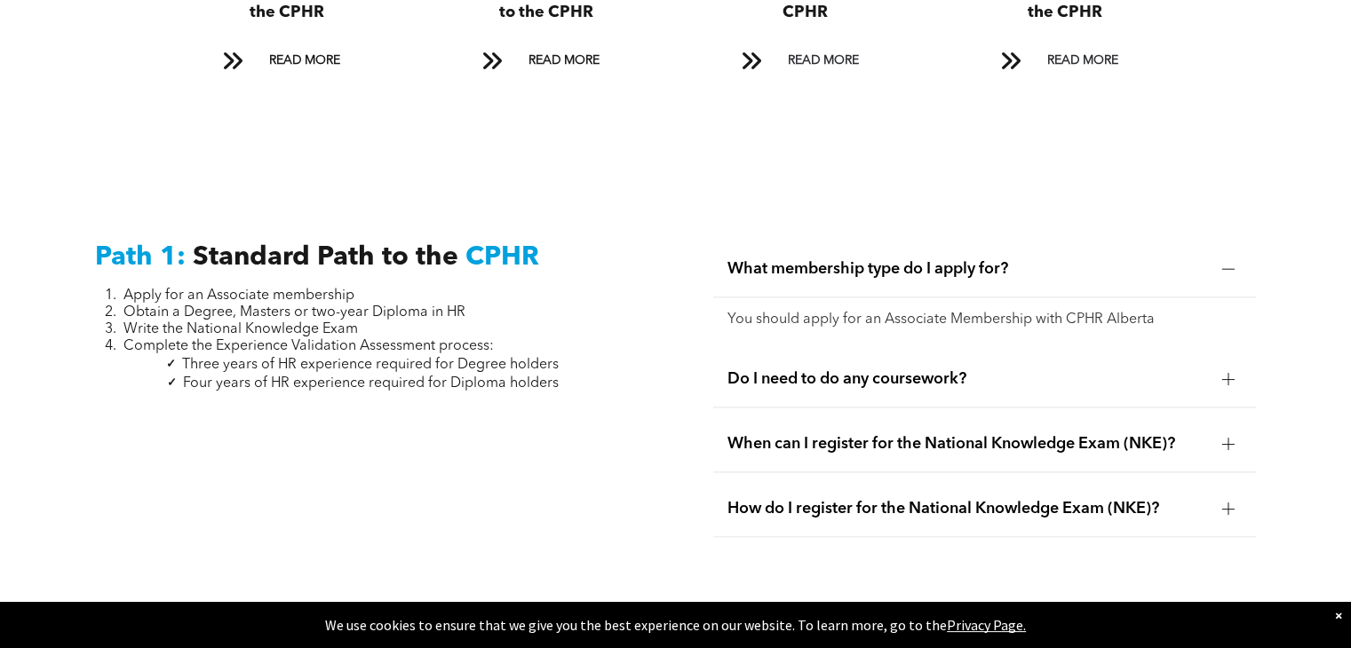
click at [735, 434] on span "When can I register for the National Knowledge Exam (NKE)?" at bounding box center [966, 444] width 479 height 20
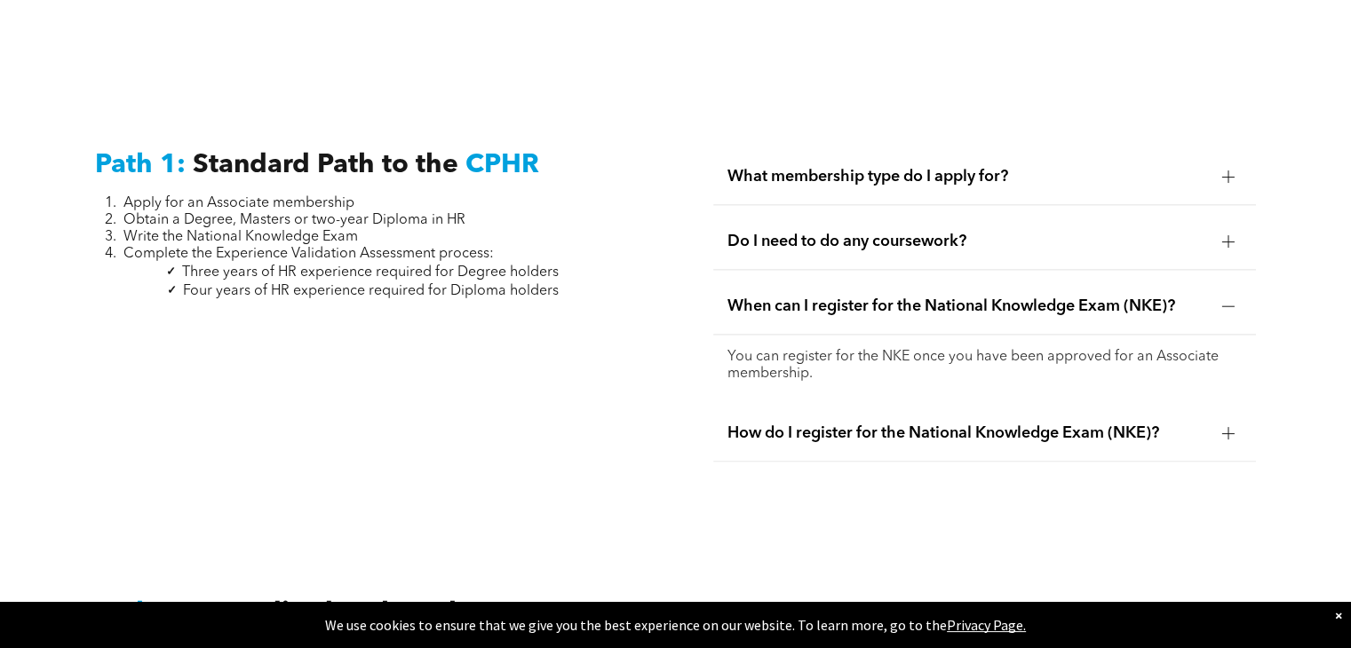
scroll to position [2344, 0]
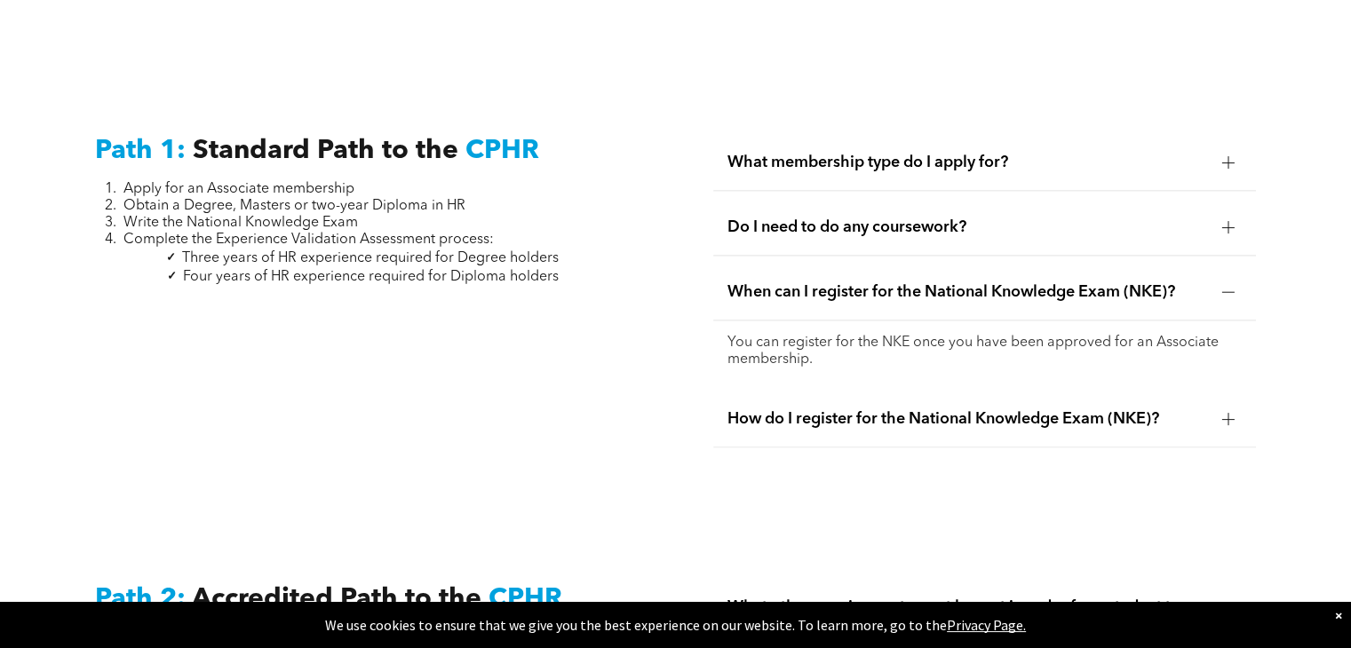
click at [747, 409] on span "How do I register for the National Knowledge Exam (NKE)?" at bounding box center [966, 419] width 479 height 20
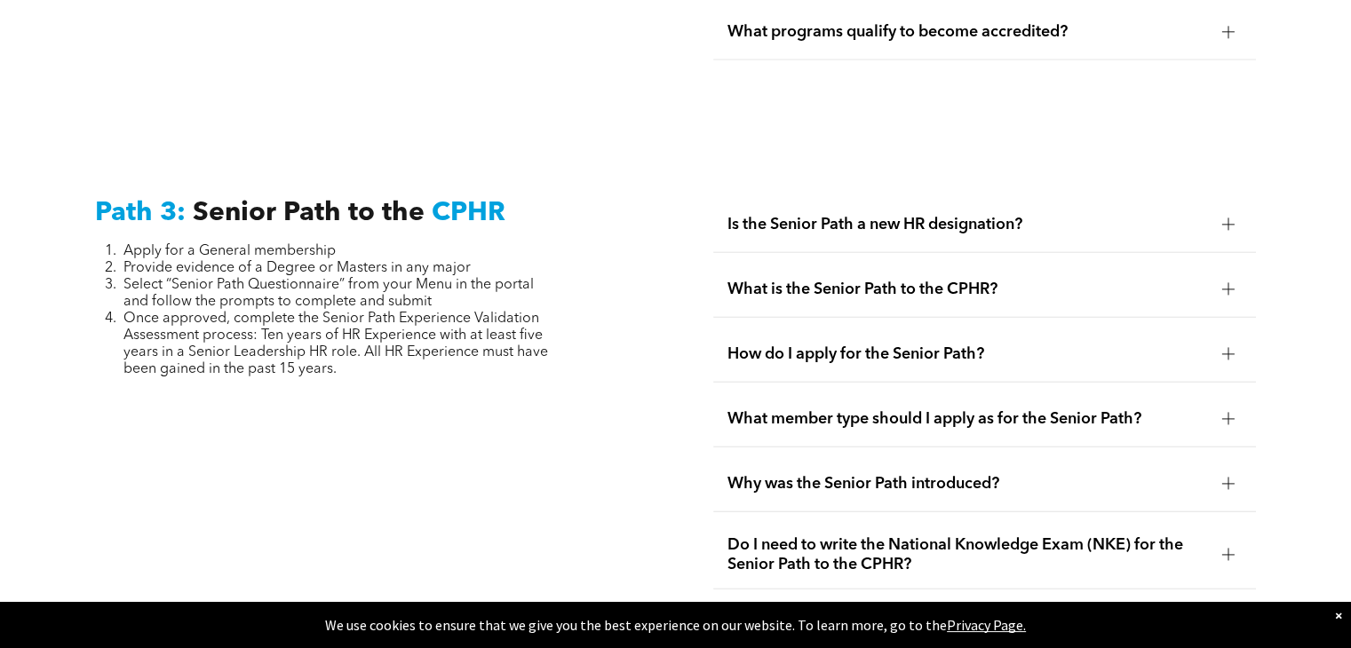
scroll to position [4422, 0]
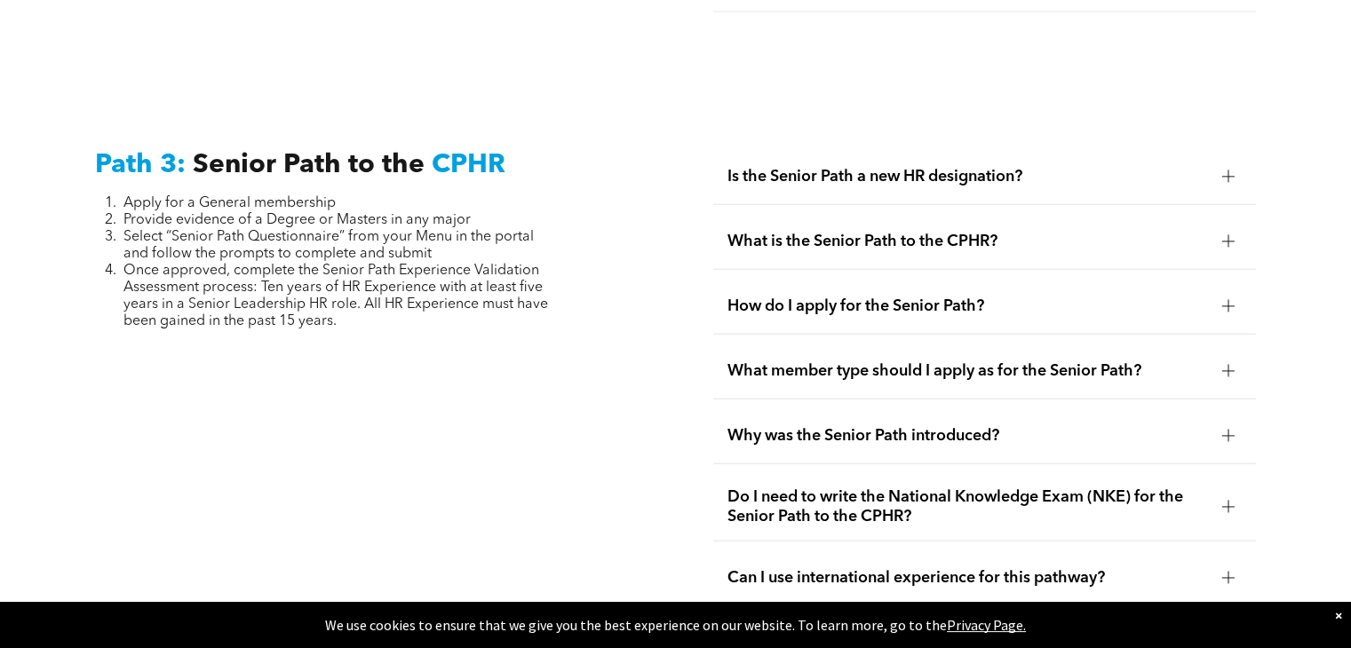
click at [742, 167] on span "Is the Senior Path a new HR designation?" at bounding box center [966, 177] width 479 height 20
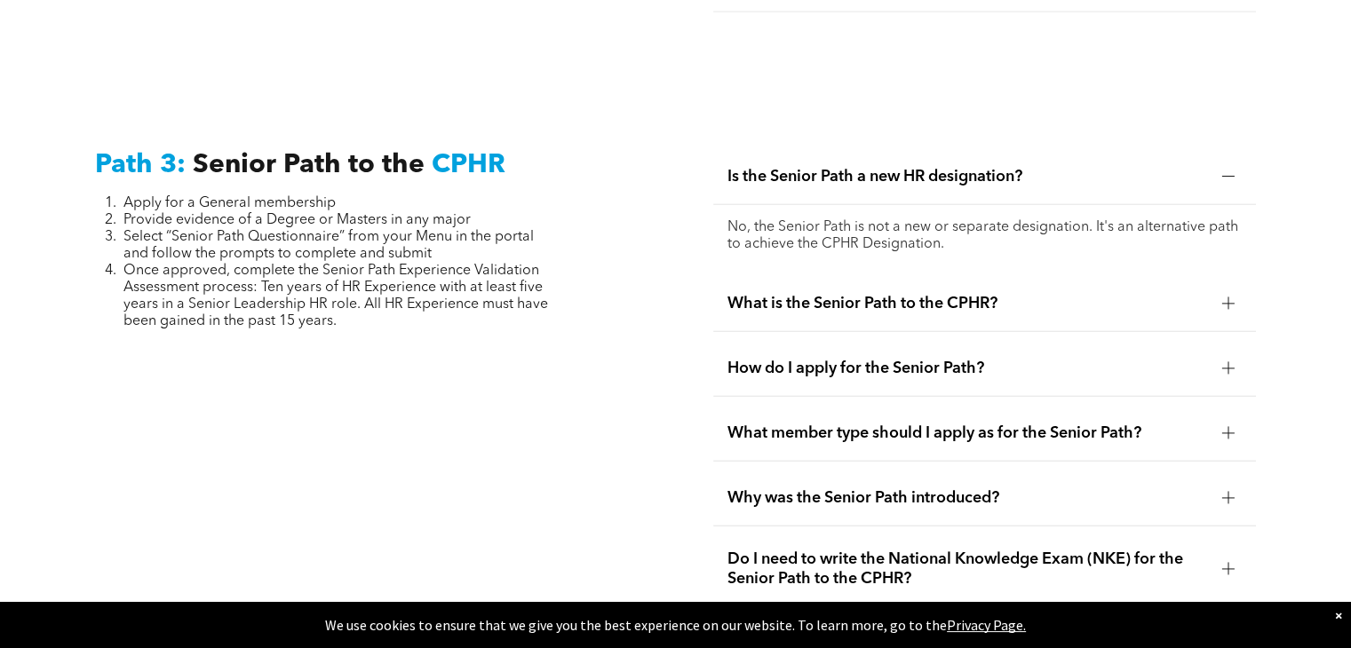
click at [742, 167] on span "Is the Senior Path a new HR designation?" at bounding box center [966, 177] width 479 height 20
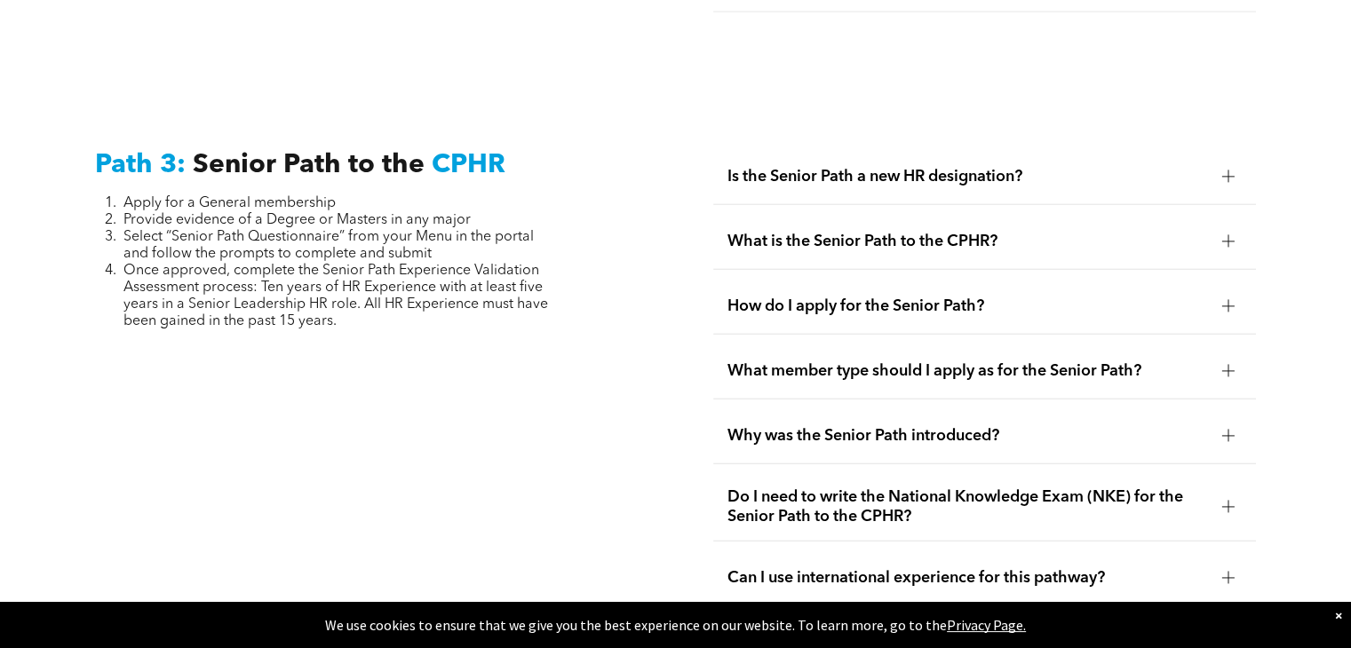
click at [736, 232] on span "What is the Senior Path to the CPHR?" at bounding box center [966, 242] width 479 height 20
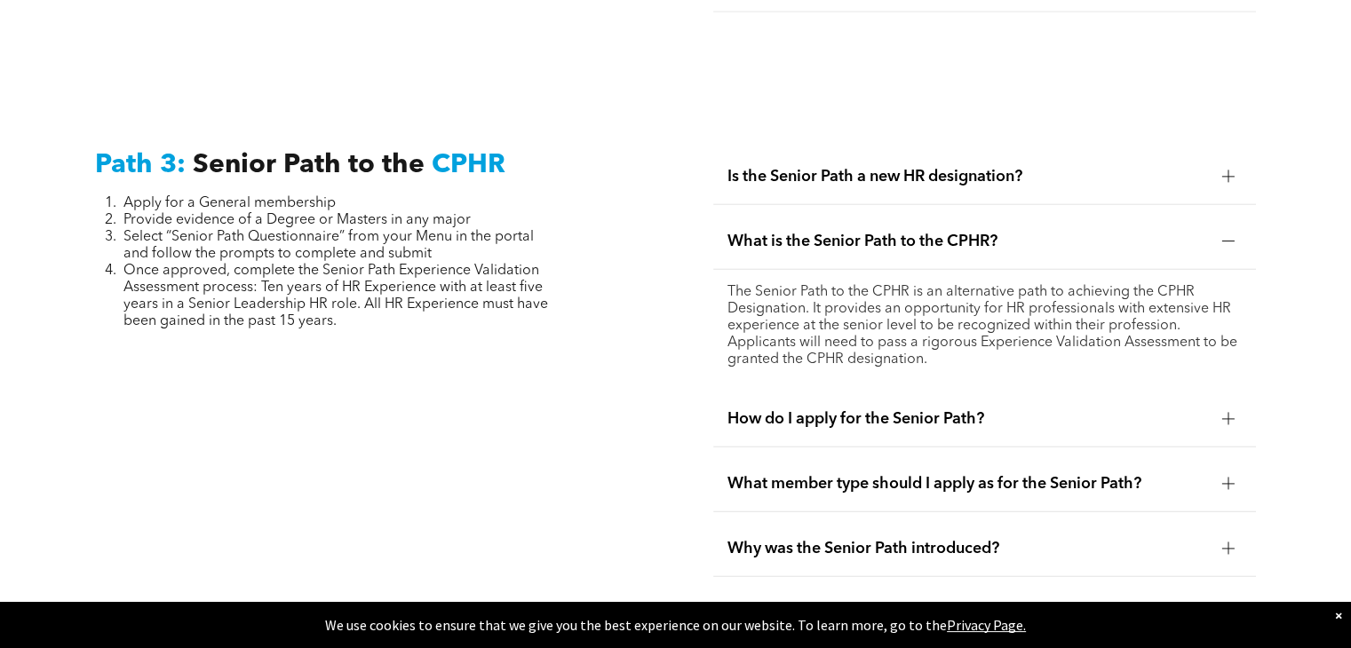
click at [736, 232] on span "What is the Senior Path to the CPHR?" at bounding box center [966, 242] width 479 height 20
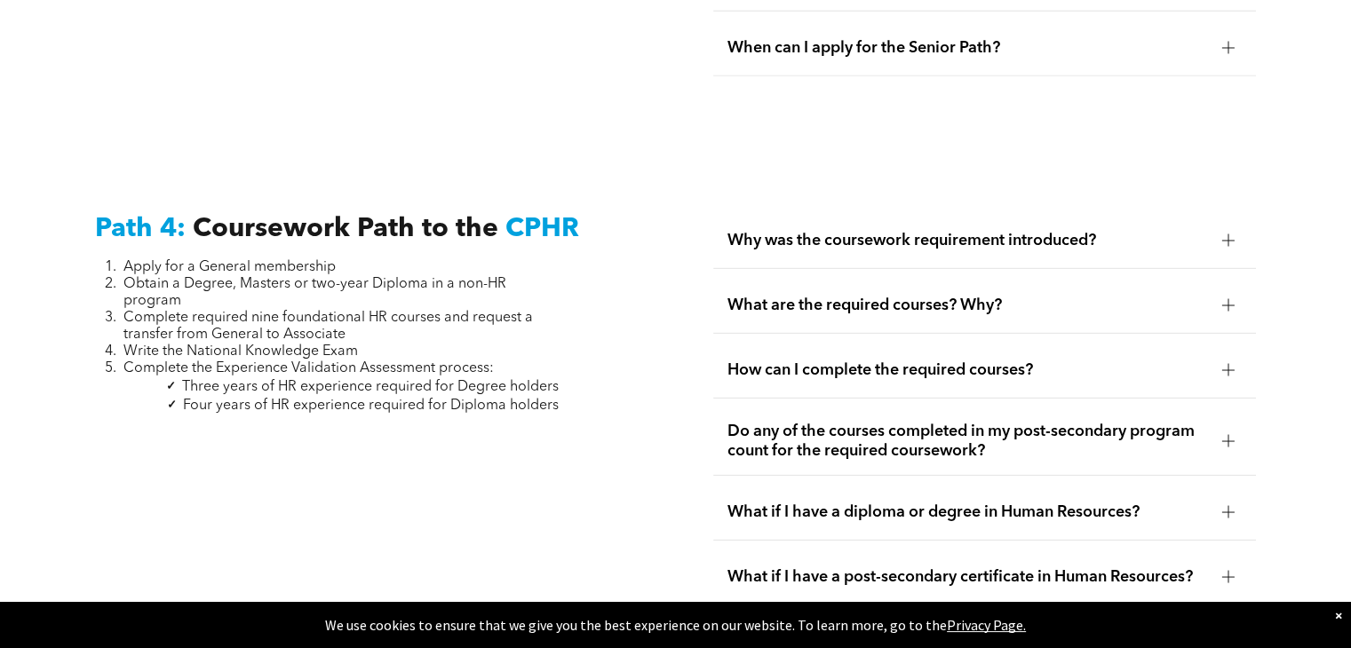
scroll to position [5177, 0]
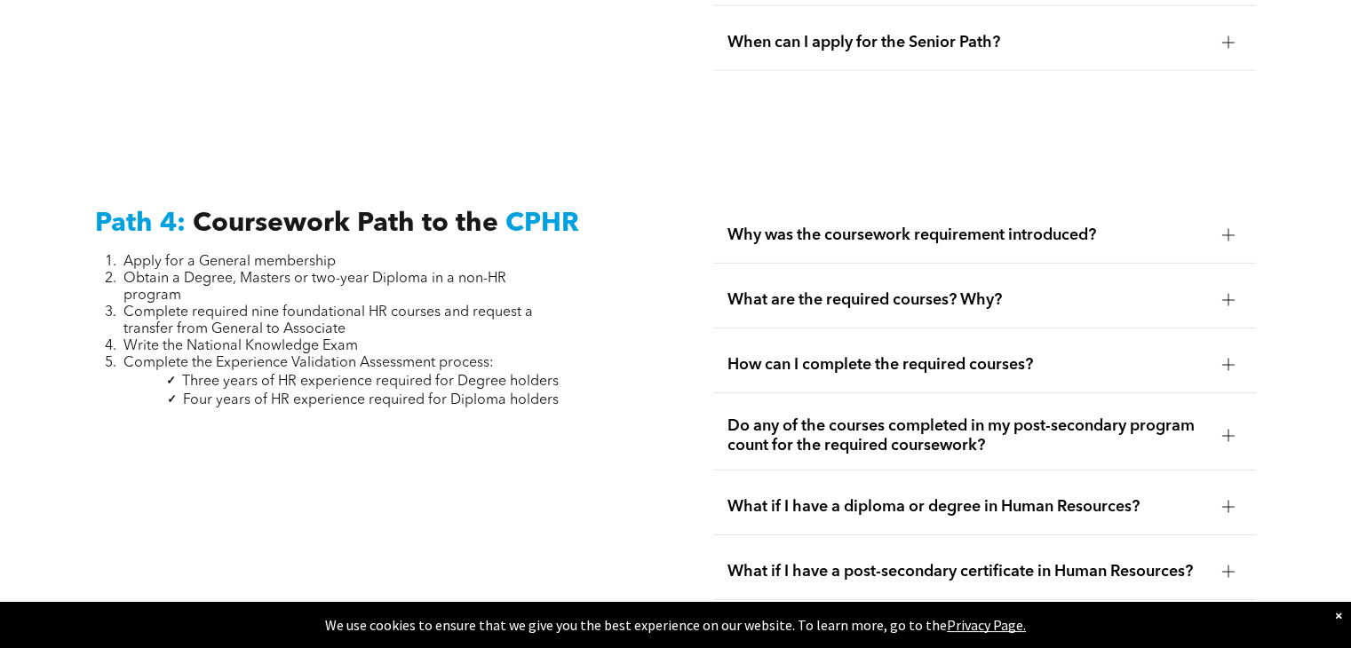
click at [799, 226] on span "Why was the coursework requirement introduced?" at bounding box center [966, 236] width 479 height 20
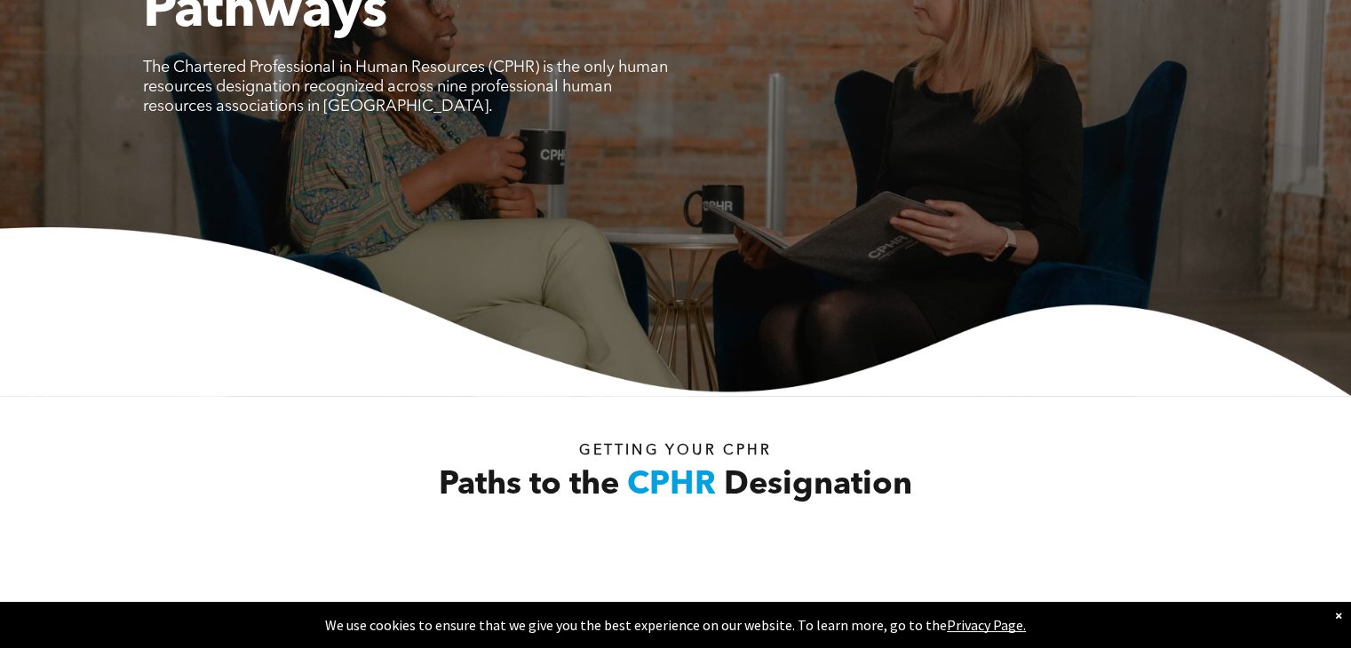
scroll to position [0, 0]
